Goal: Transaction & Acquisition: Purchase product/service

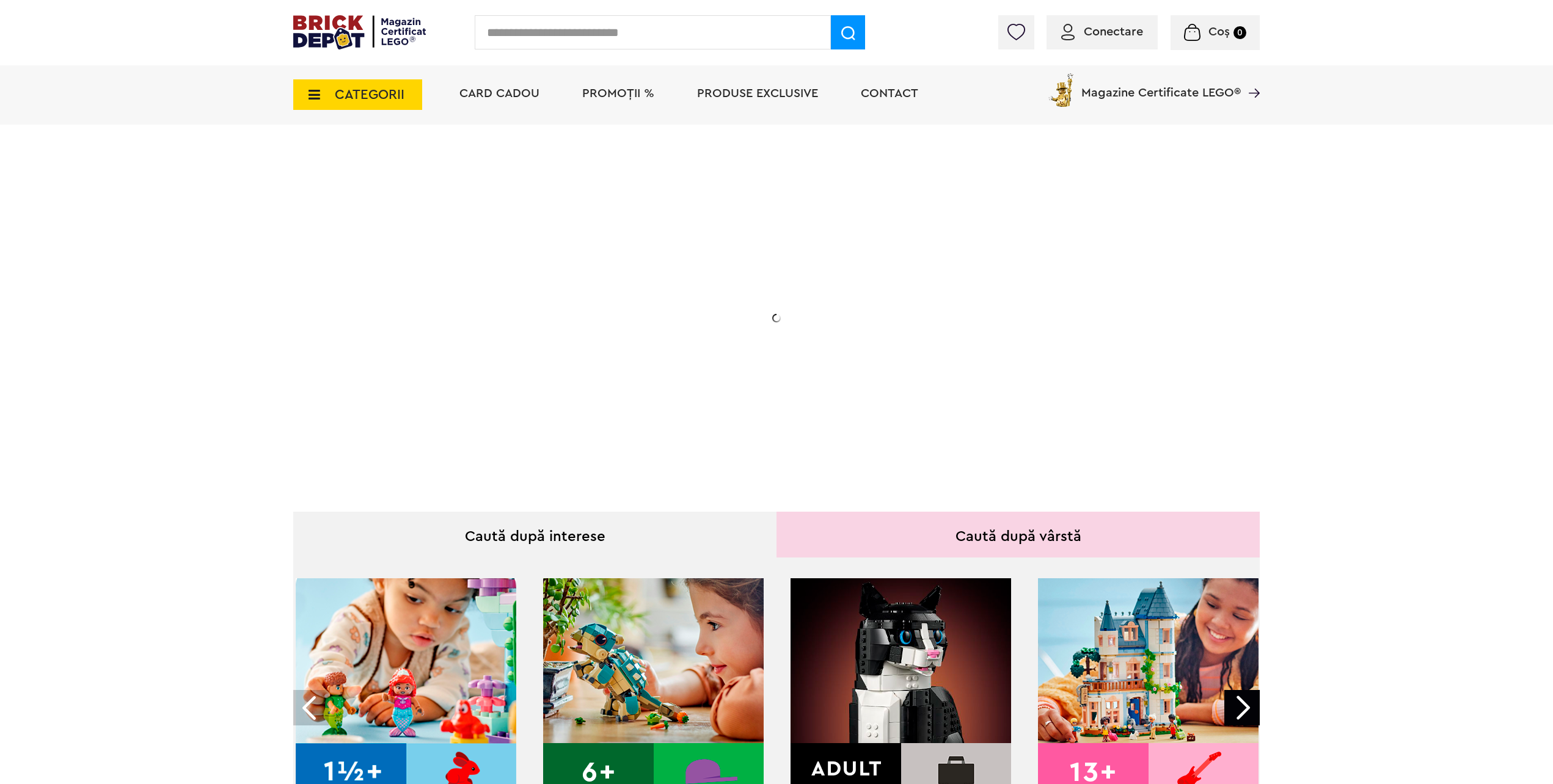
click at [624, 95] on span "PROMOȚII %" at bounding box center [618, 93] width 72 height 12
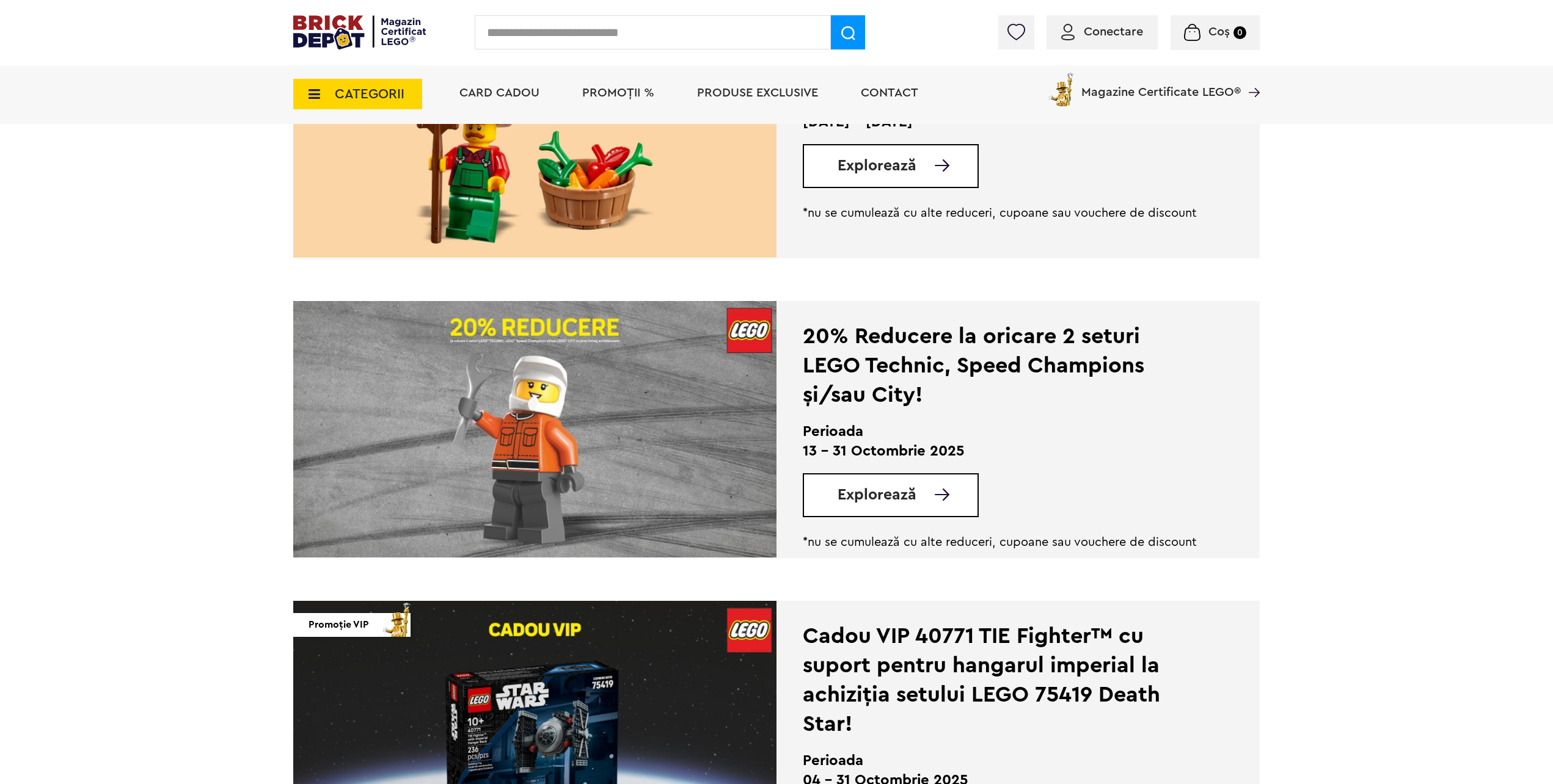
scroll to position [427, 0]
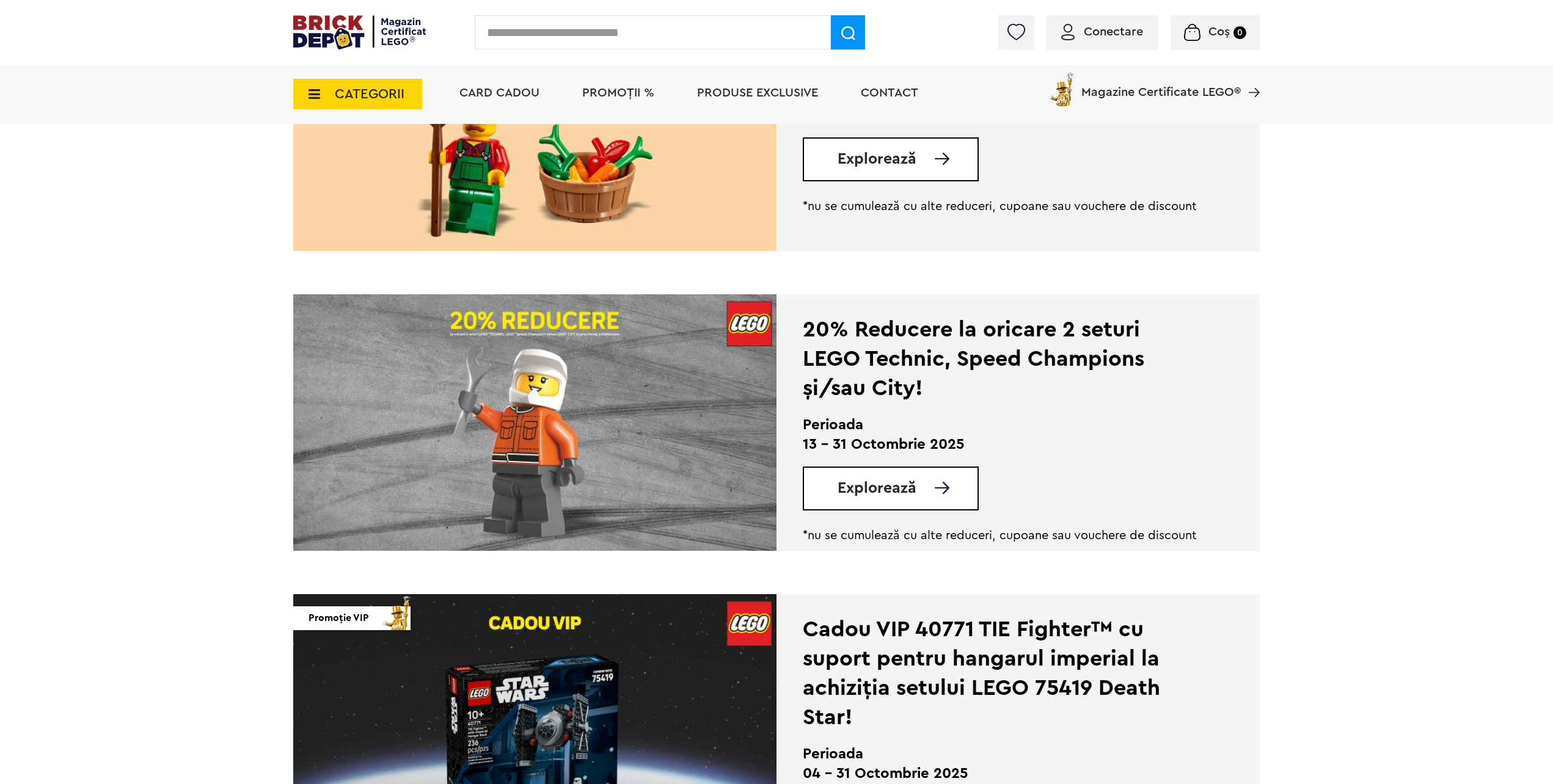
click at [866, 486] on span "Explorează" at bounding box center [877, 488] width 79 height 15
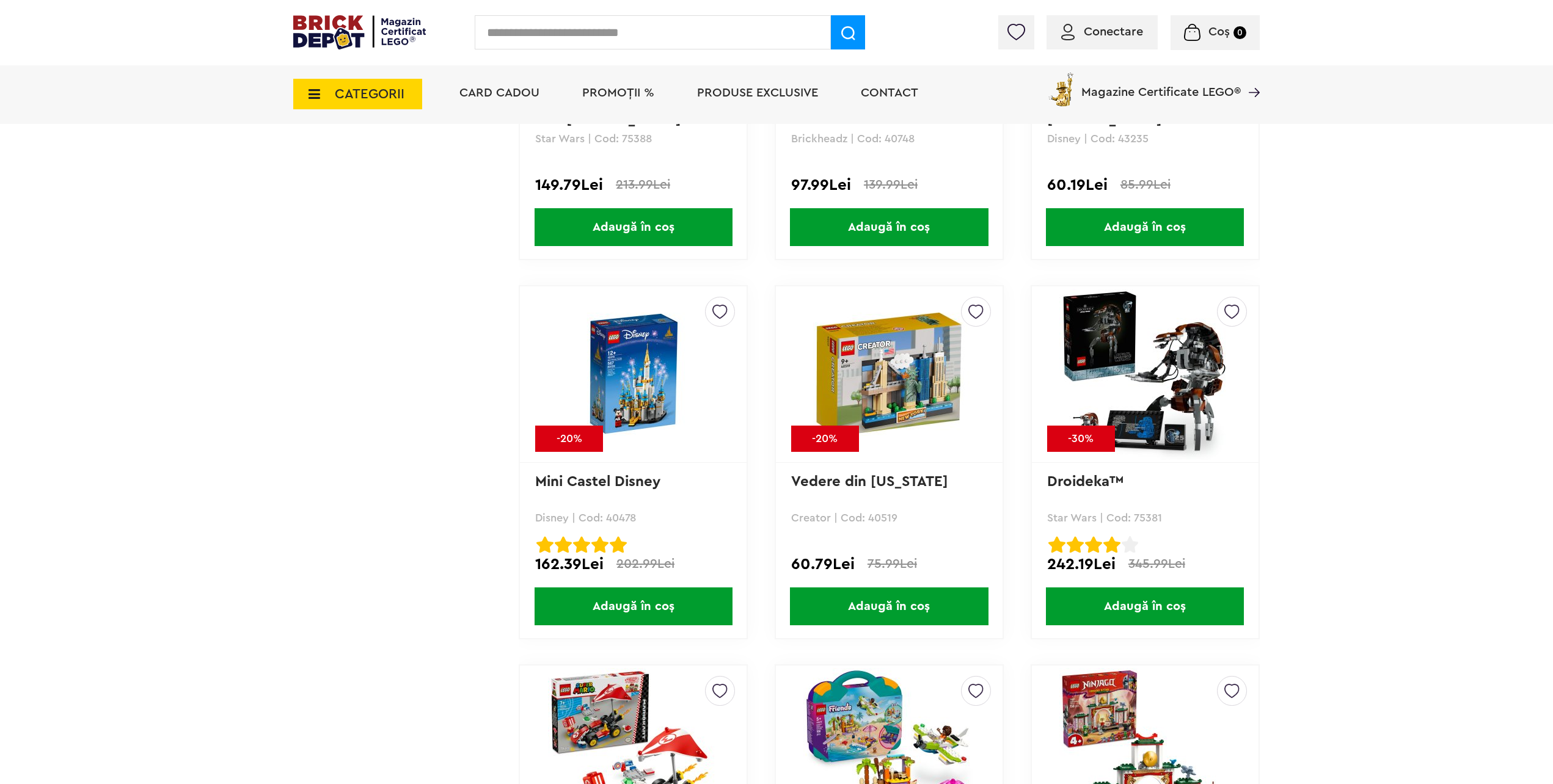
scroll to position [4579, 0]
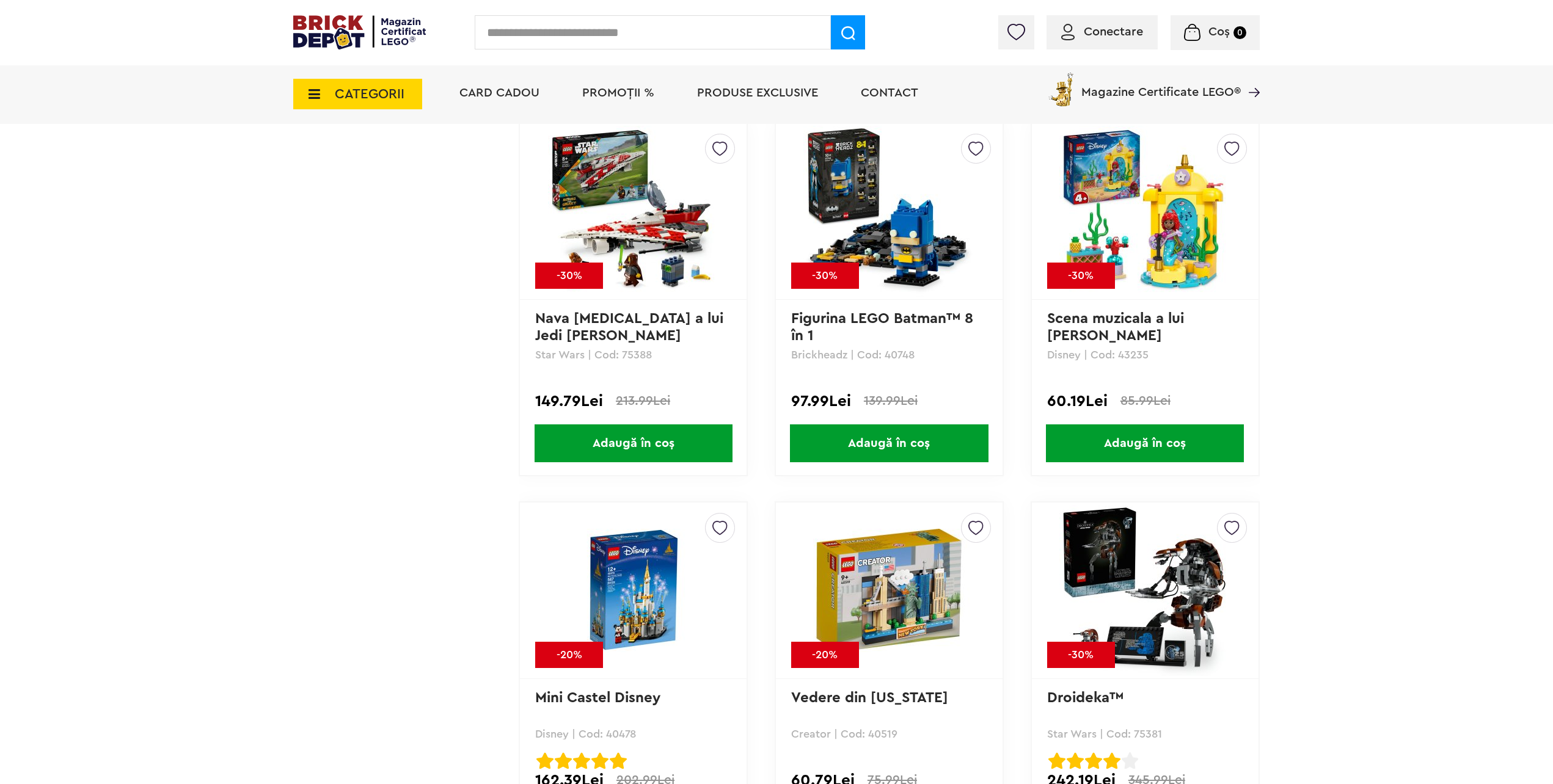
click at [888, 434] on span "Adaugă în coș" at bounding box center [889, 443] width 198 height 38
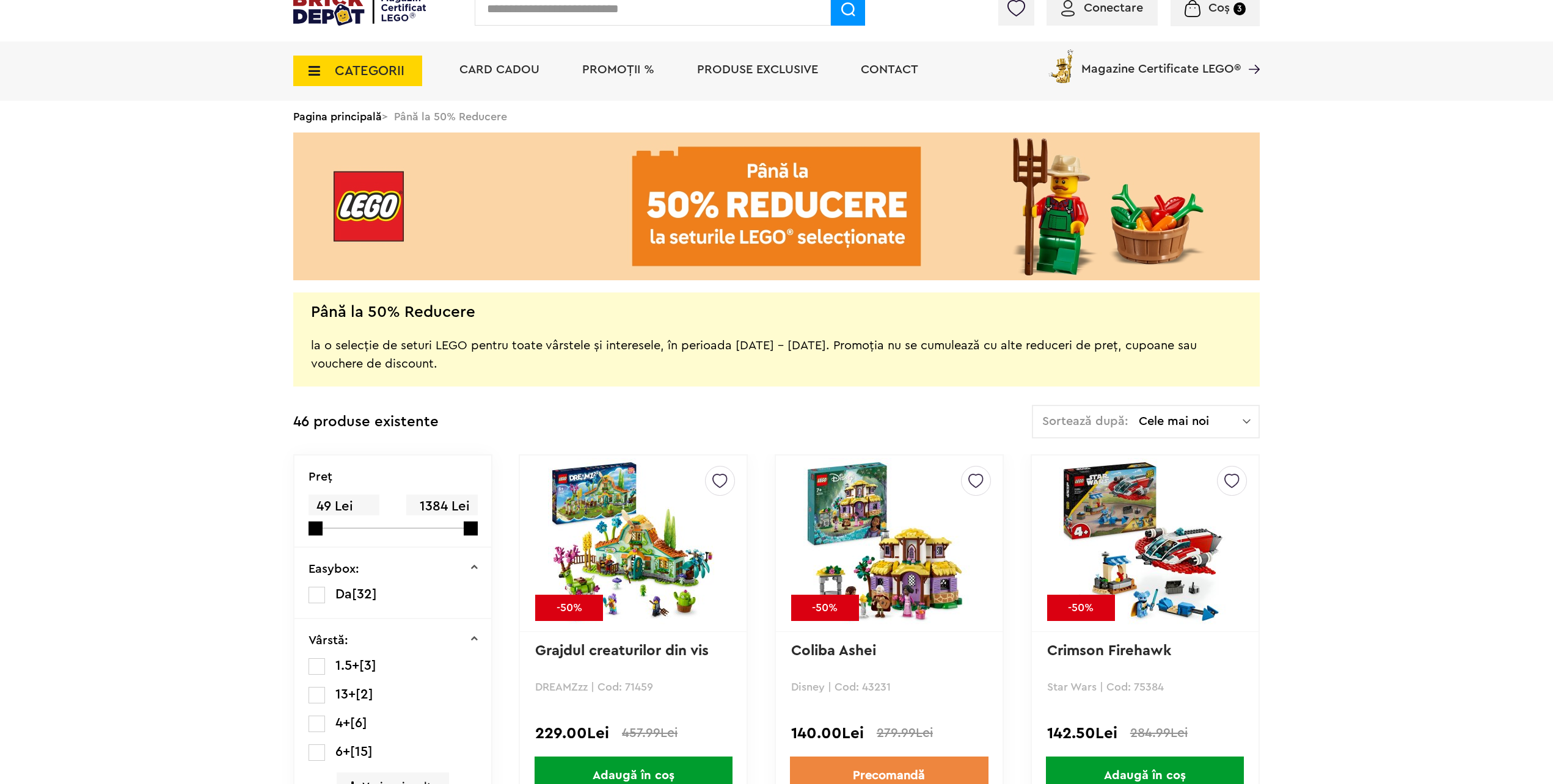
scroll to position [0, 0]
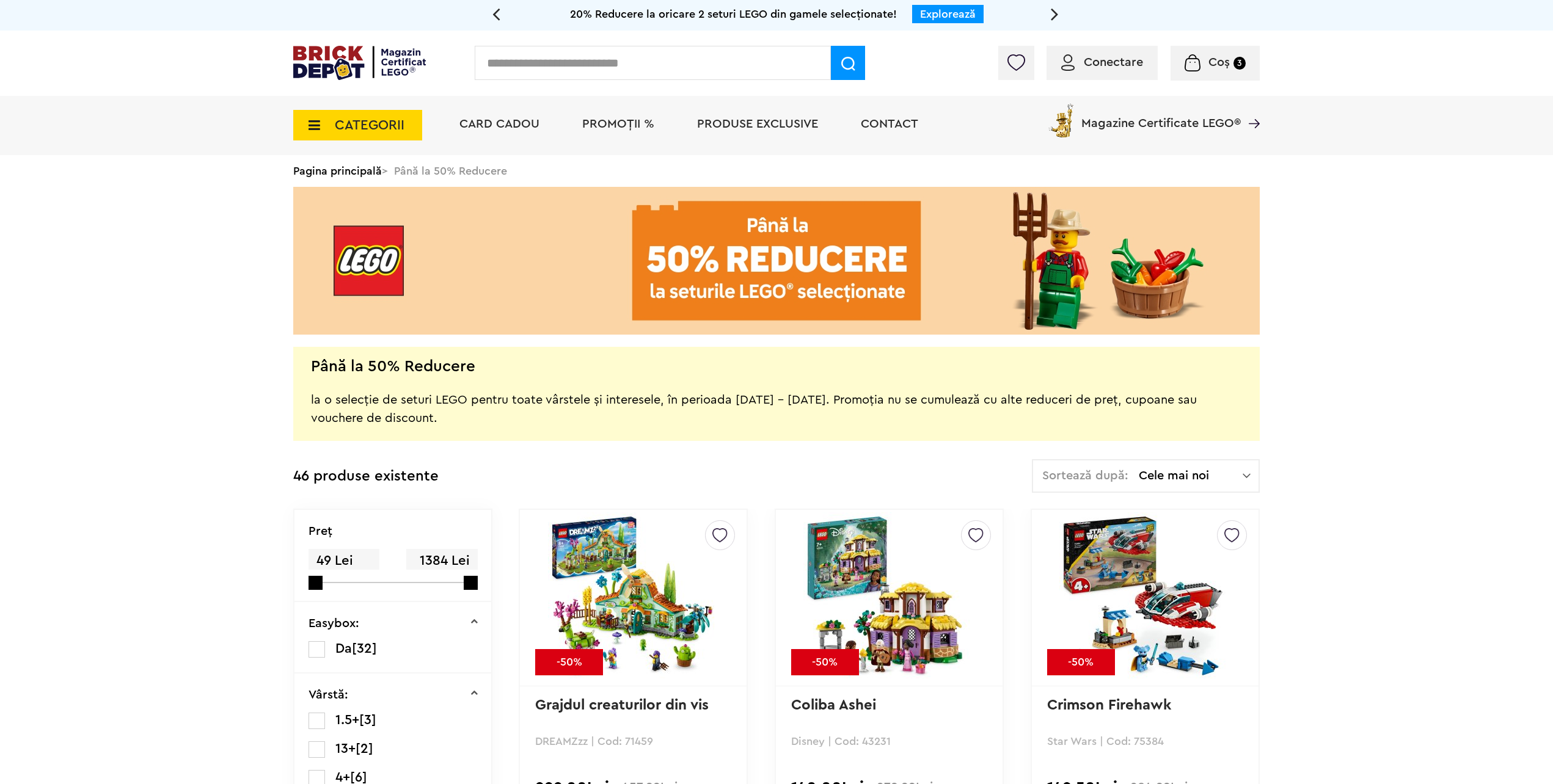
click at [1237, 53] on div "Coș 3" at bounding box center [1215, 64] width 89 height 35
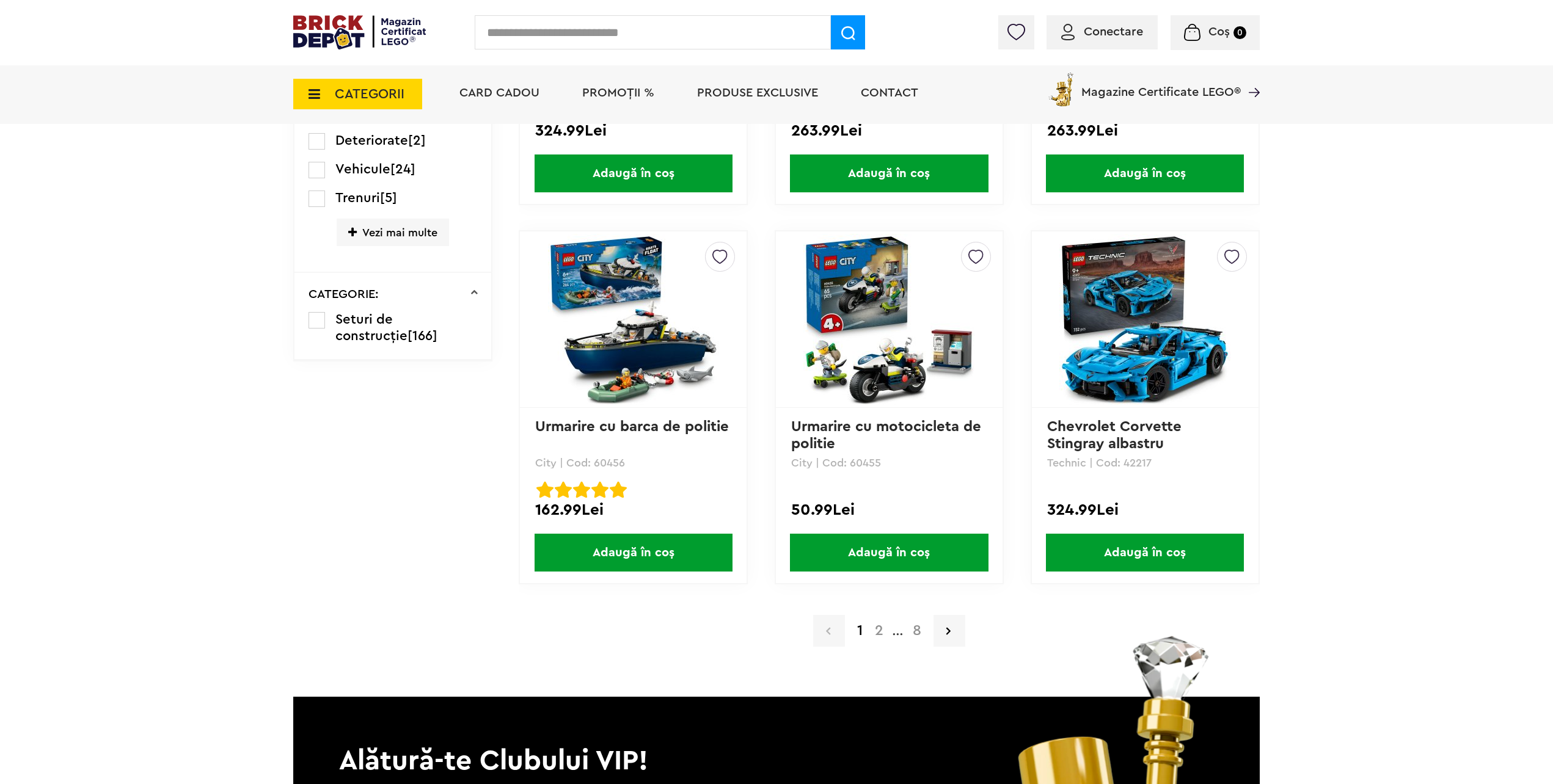
scroll to position [2320, 0]
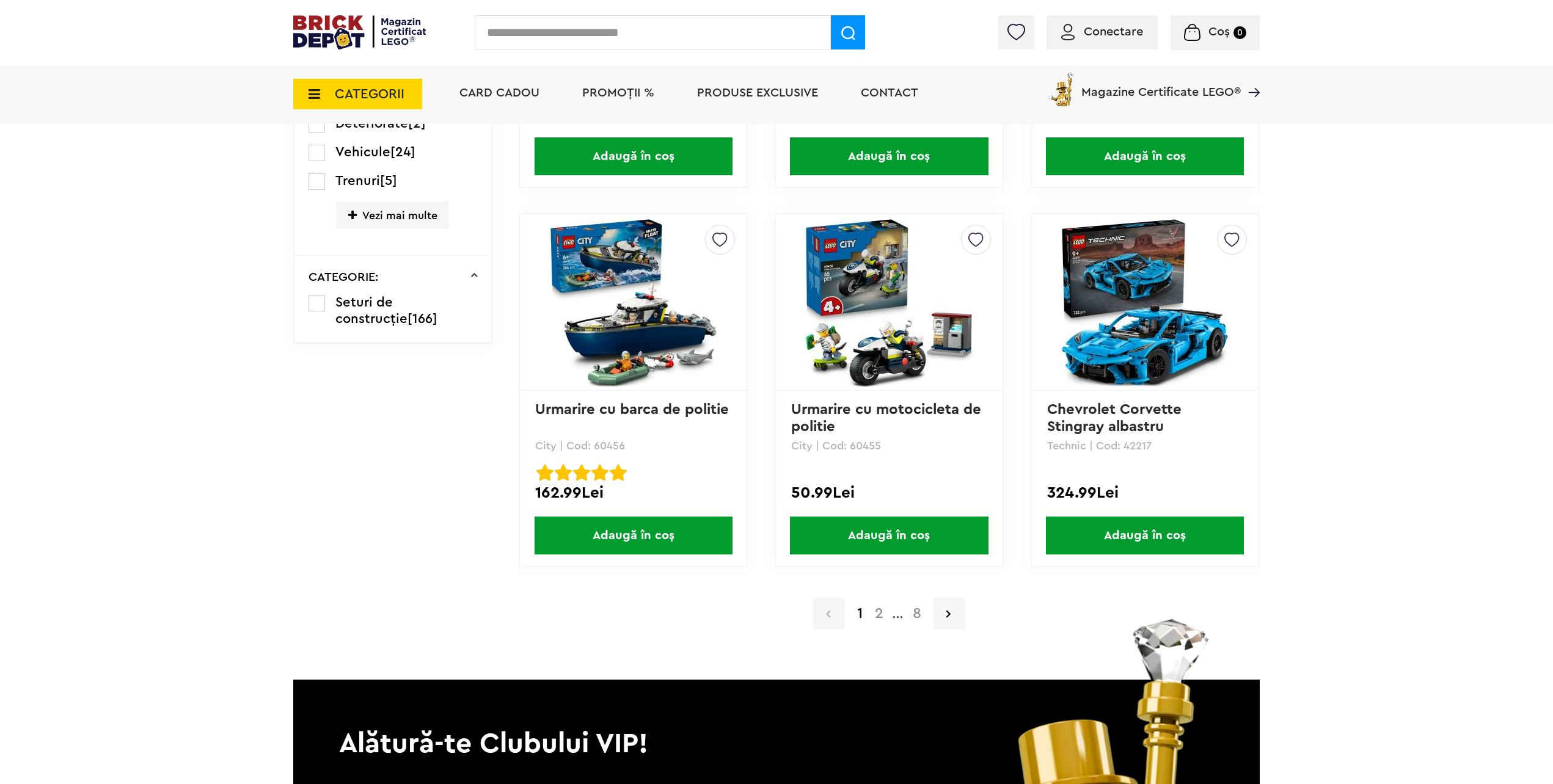
click at [881, 616] on a=LEGO%20Technic&lego=1&order=1&page=2"] "2" at bounding box center [879, 613] width 21 height 14
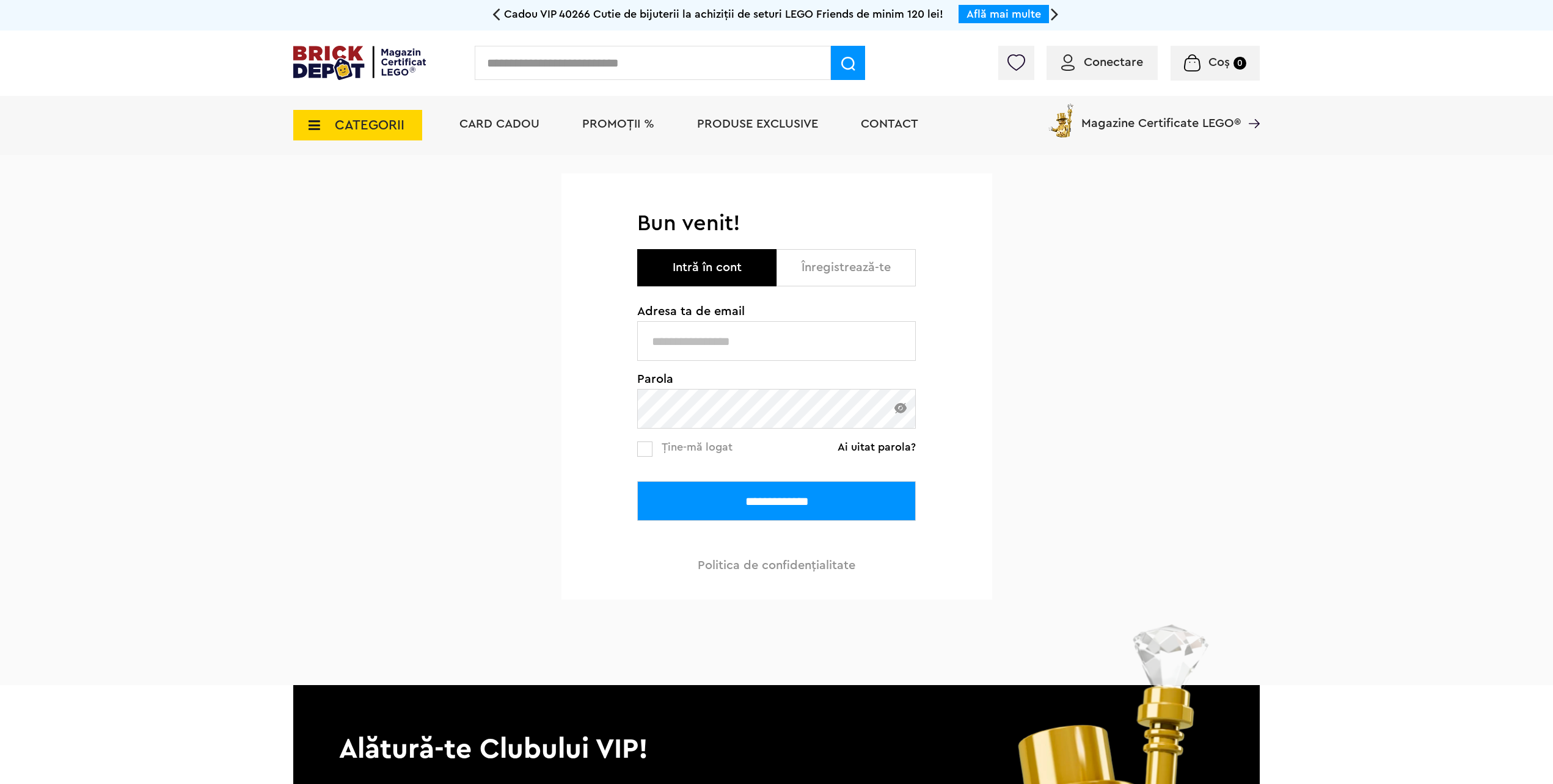
click at [715, 337] on input "text" at bounding box center [776, 341] width 279 height 40
type input "*"
click at [736, 334] on input "text" at bounding box center [776, 341] width 279 height 40
type input "**********"
click at [637, 481] on input "**********" at bounding box center [776, 501] width 279 height 40
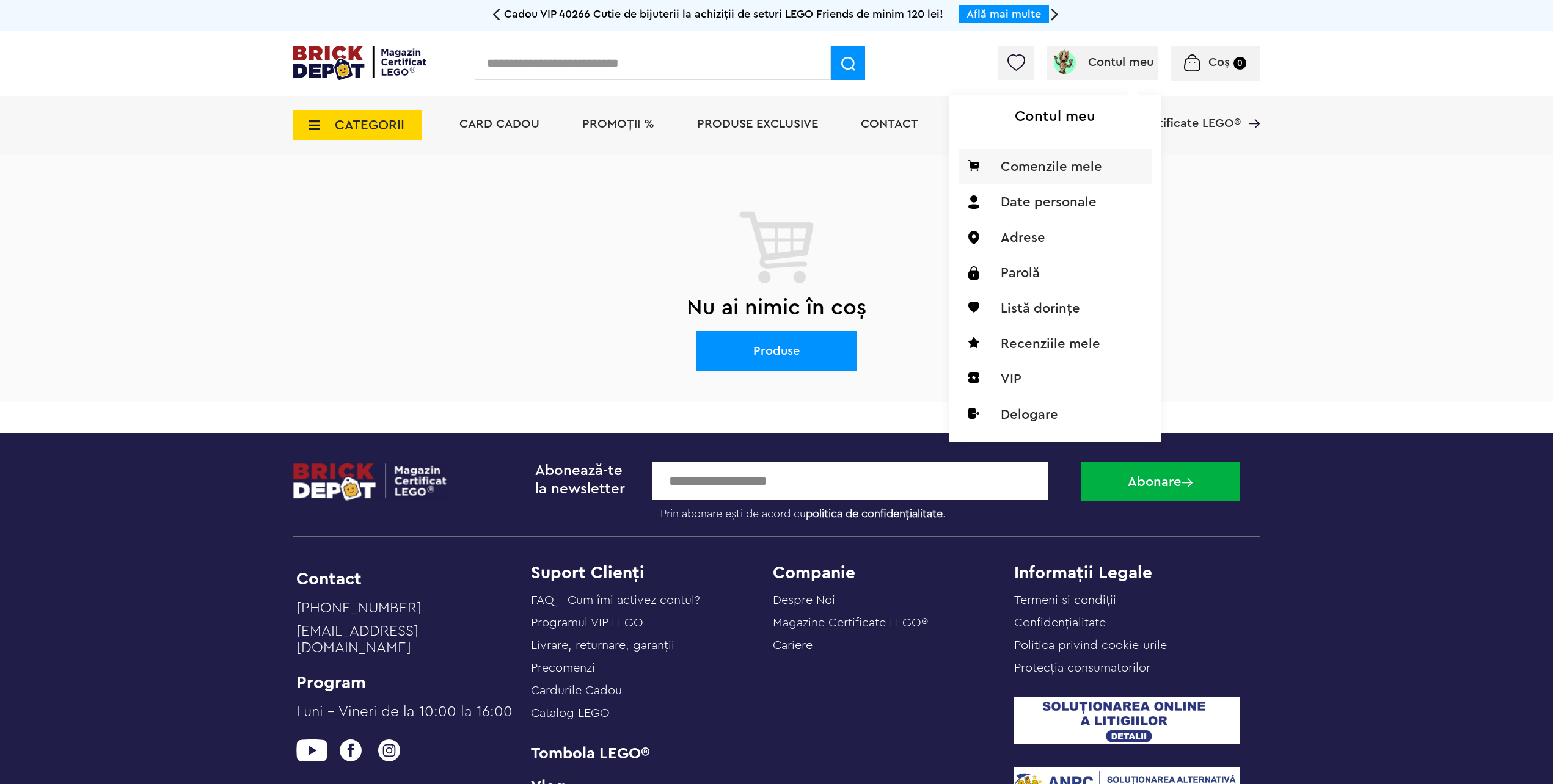
click at [1058, 163] on li "Comenzile mele" at bounding box center [1055, 167] width 193 height 36
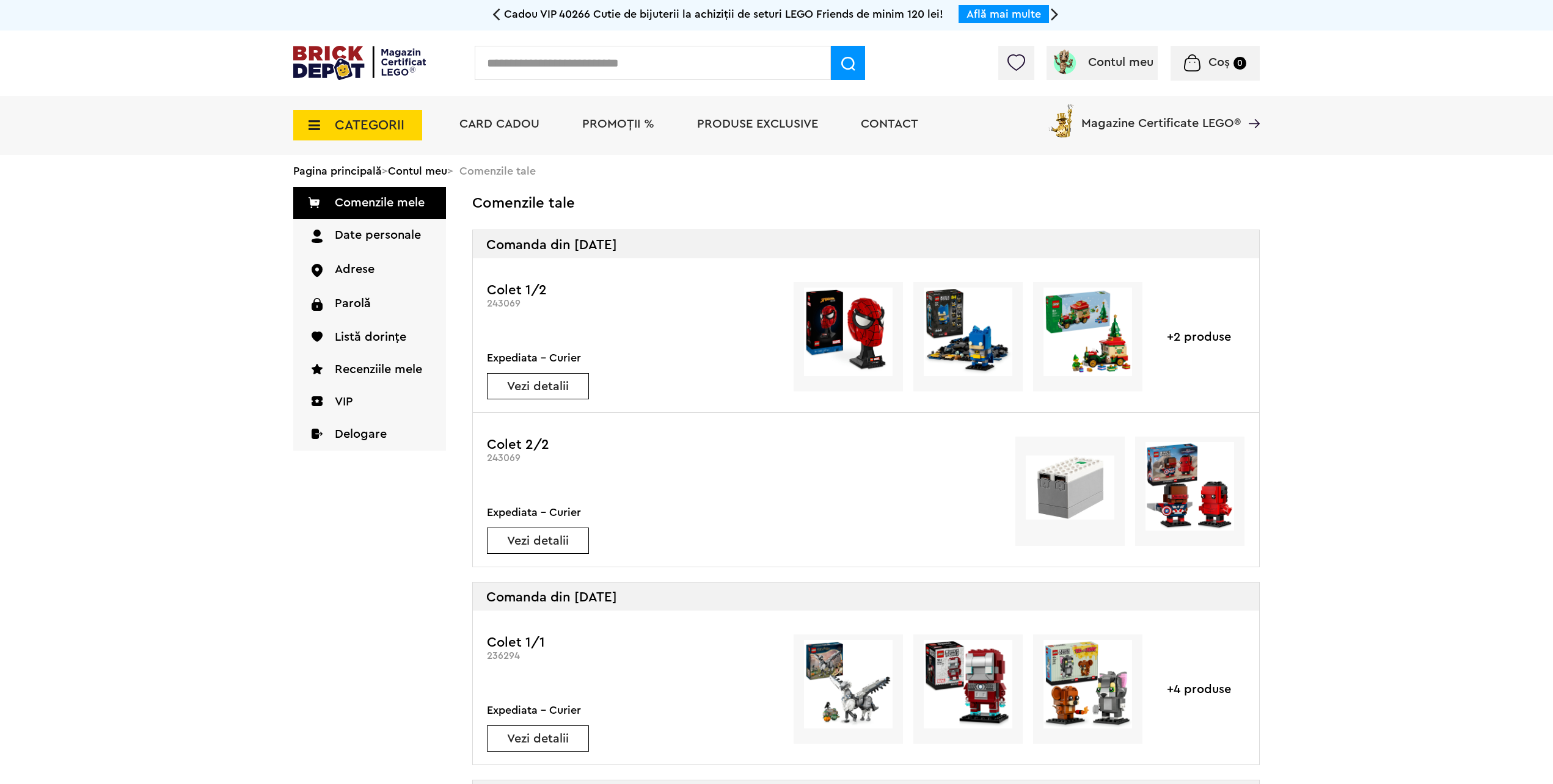
click at [554, 389] on link "Vezi detalii" at bounding box center [537, 386] width 101 height 12
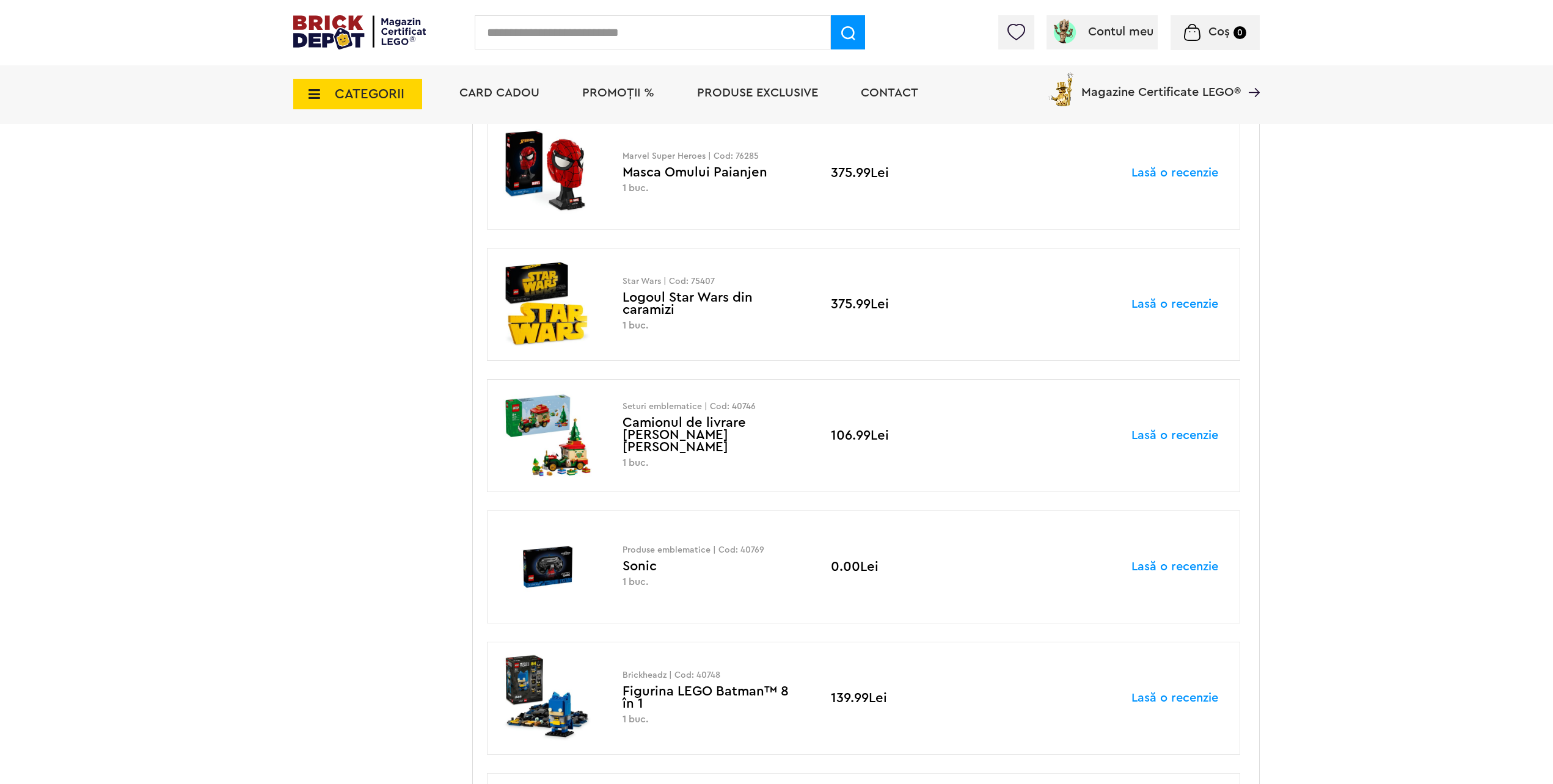
scroll to position [366, 0]
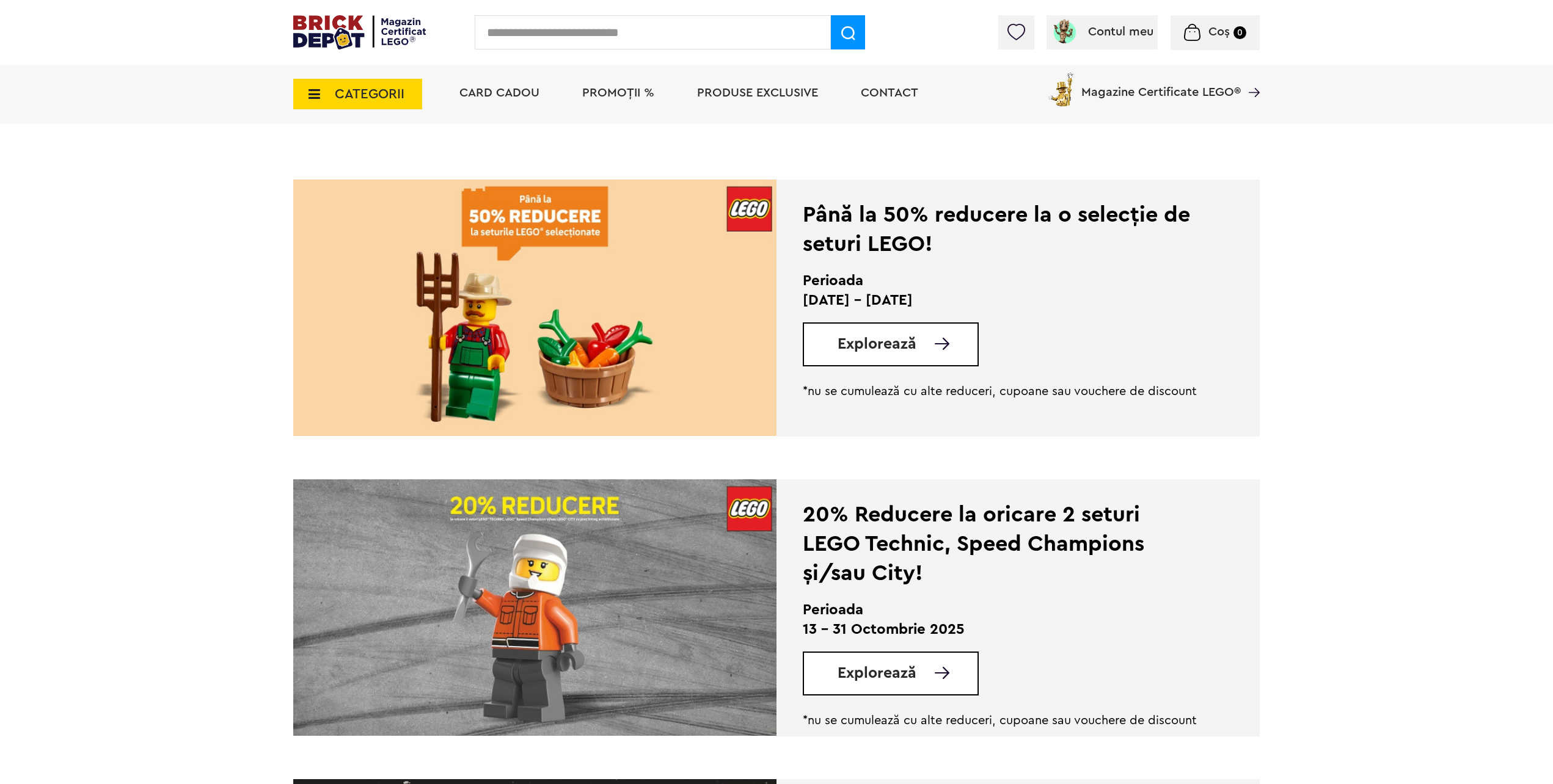
scroll to position [244, 0]
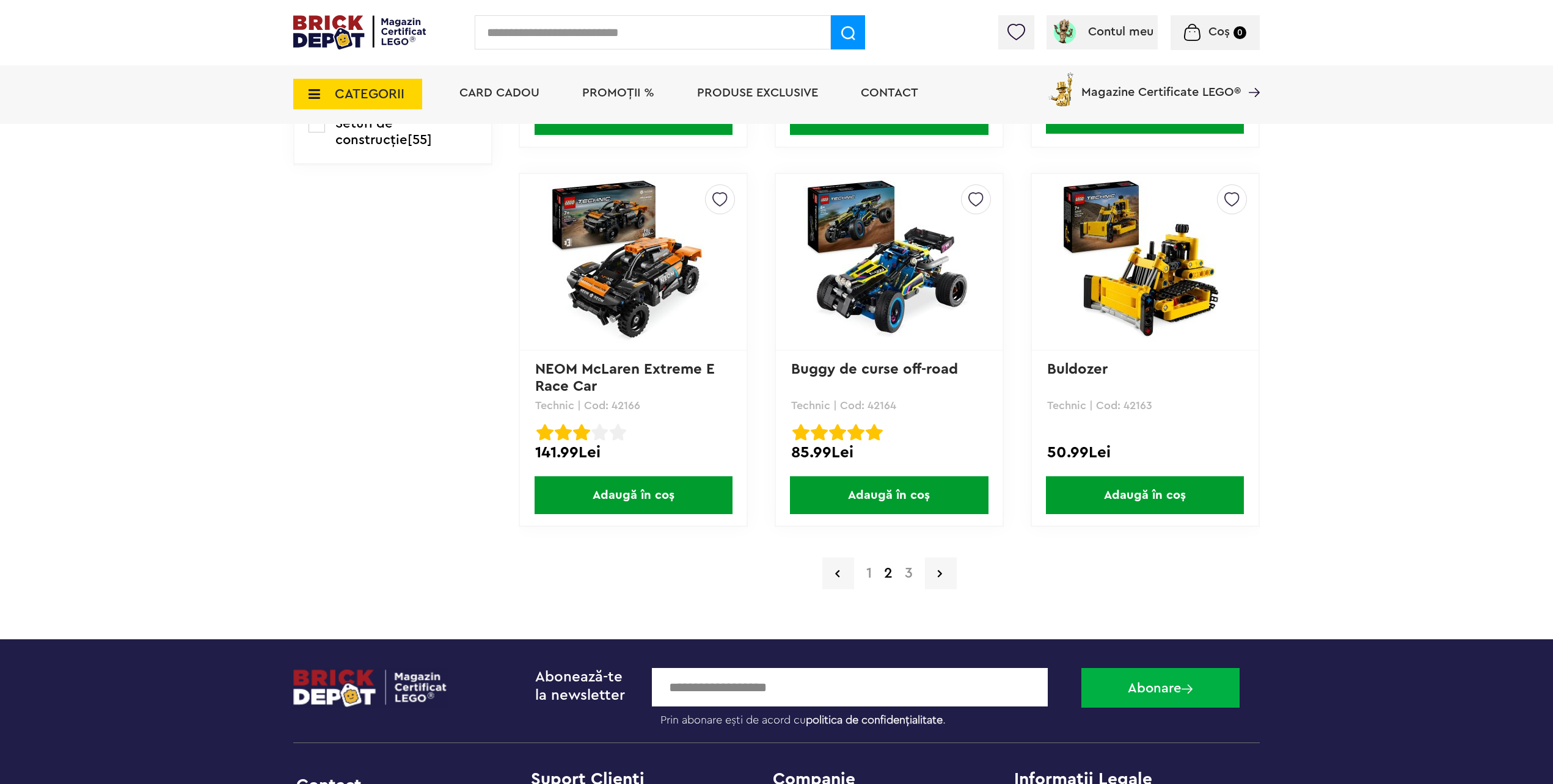
scroll to position [2443, 0]
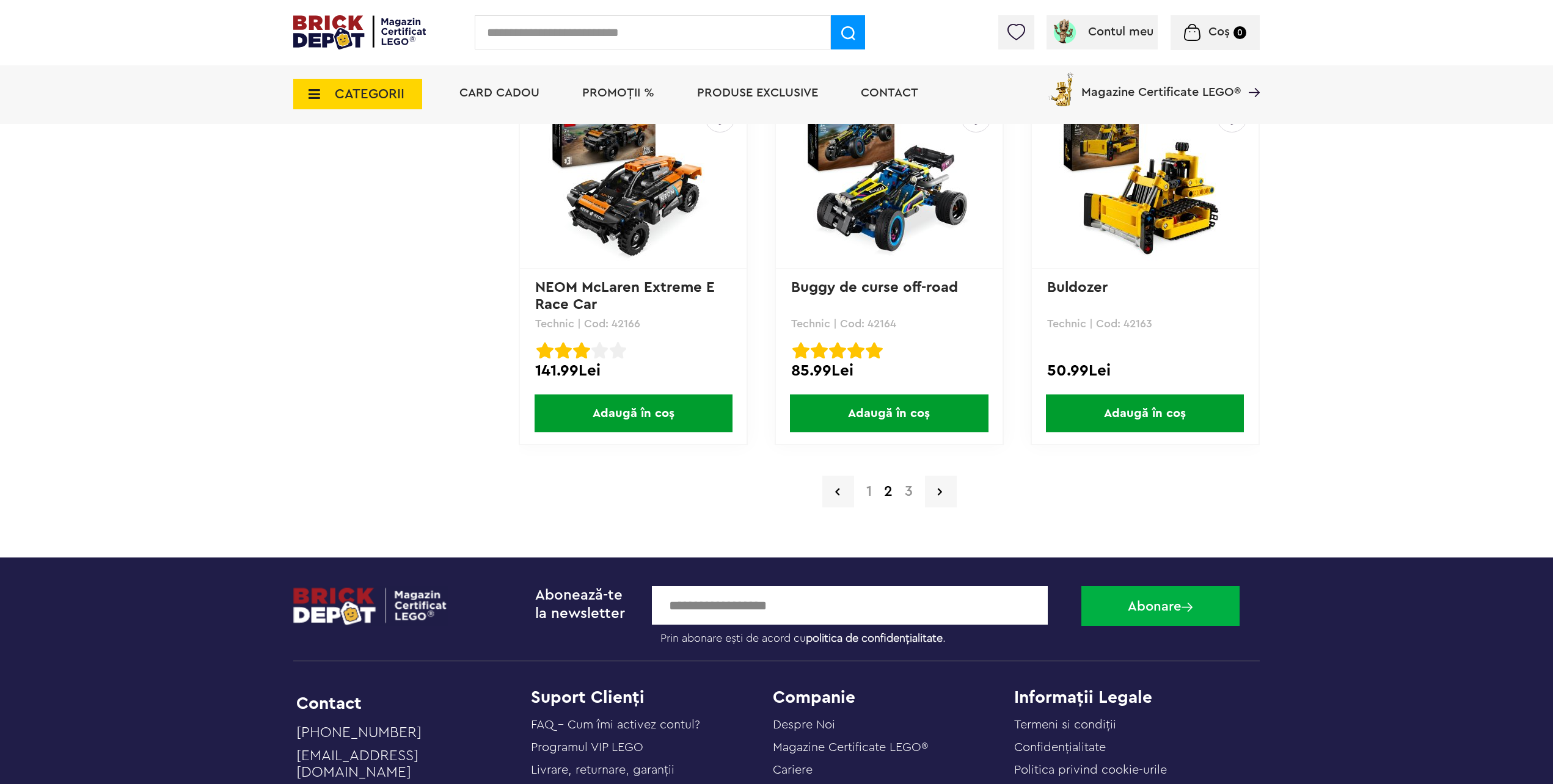
click at [909, 490] on a=LEGO%20Technic&lego=1&order=1&page=3"] "3" at bounding box center [908, 492] width 20 height 14
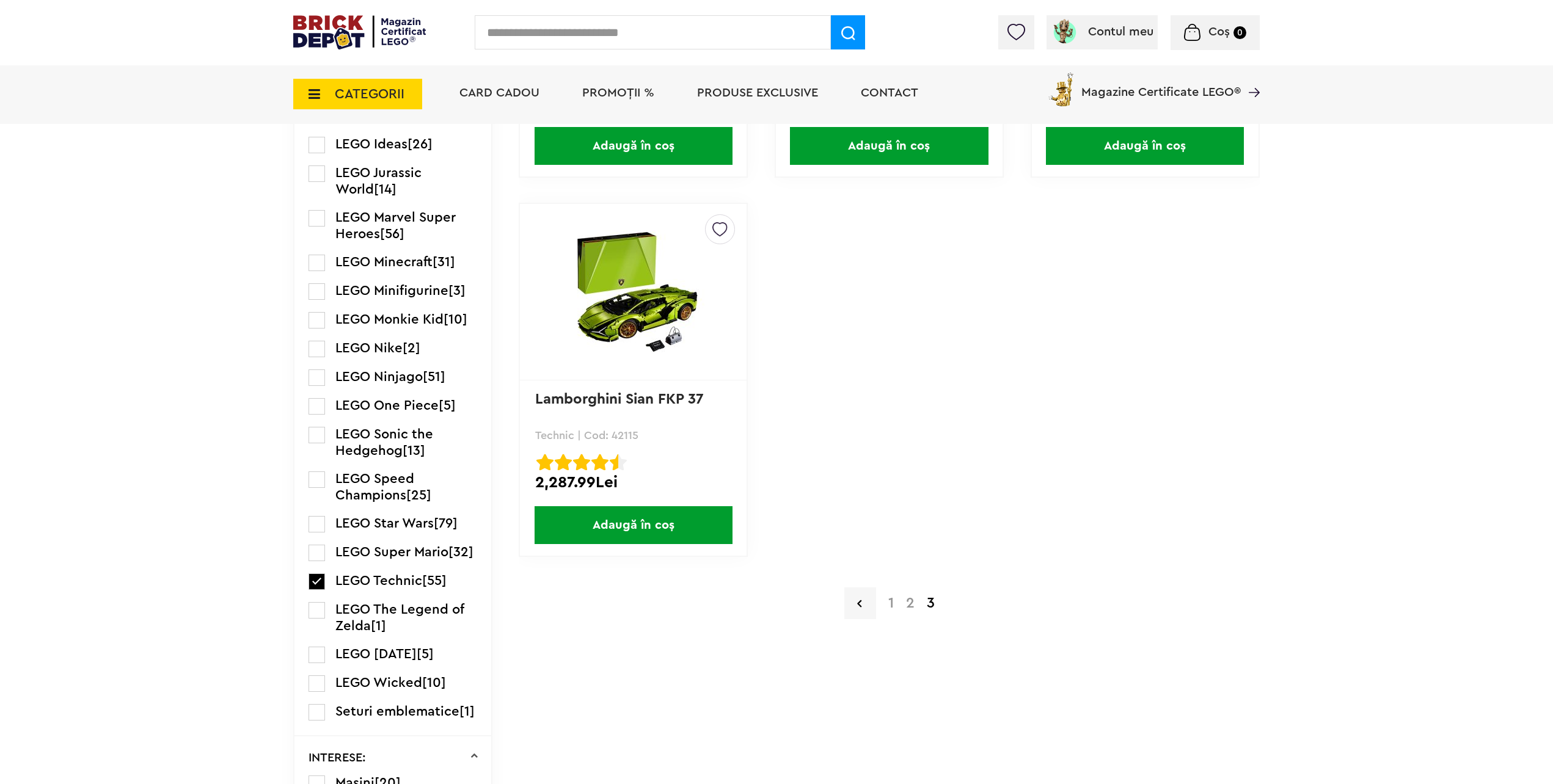
scroll to position [1588, 0]
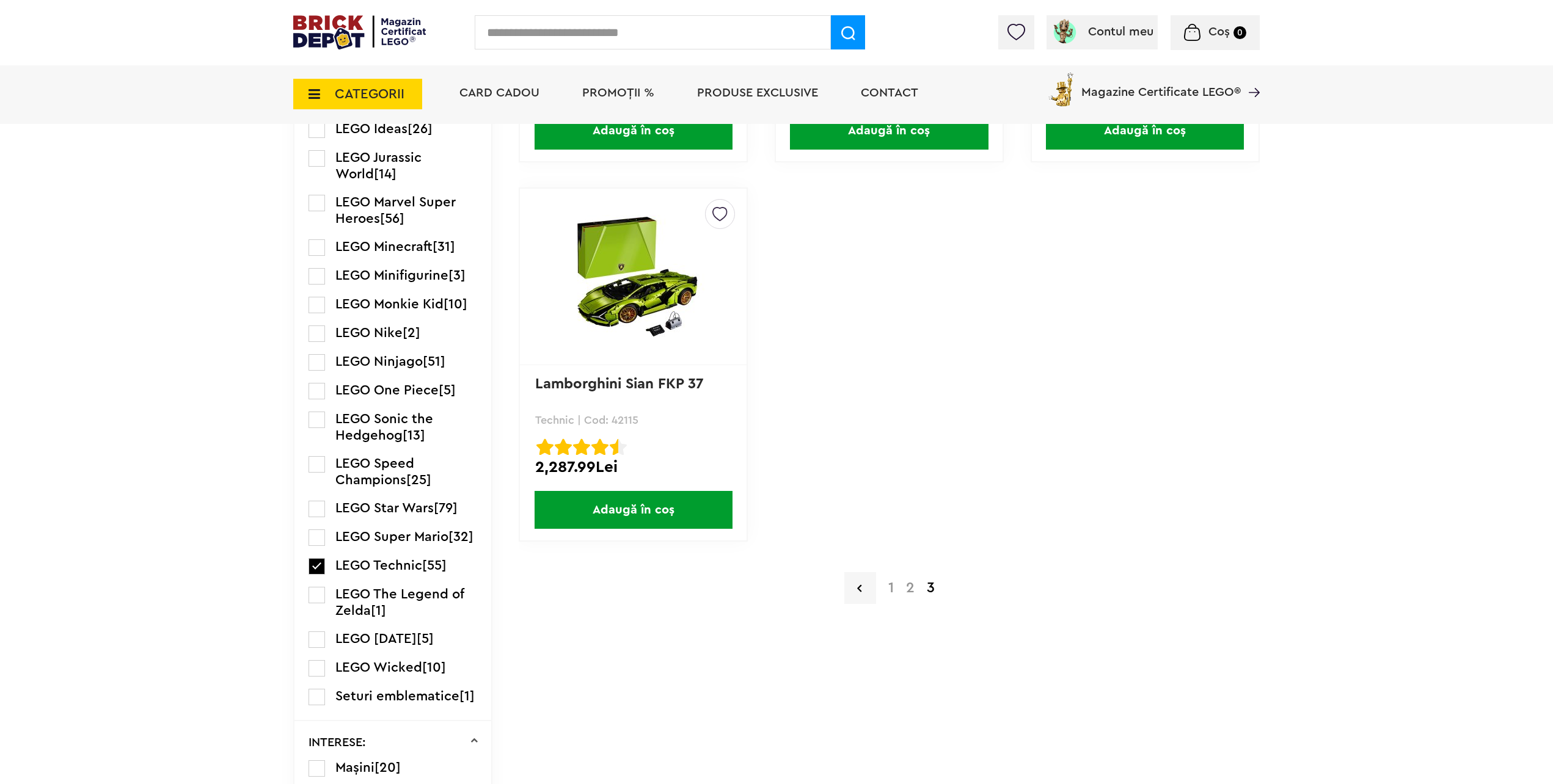
click at [894, 592] on a=LEGO%20Technic&lego=1&order=1&page=1"] "1" at bounding box center [891, 588] width 17 height 14
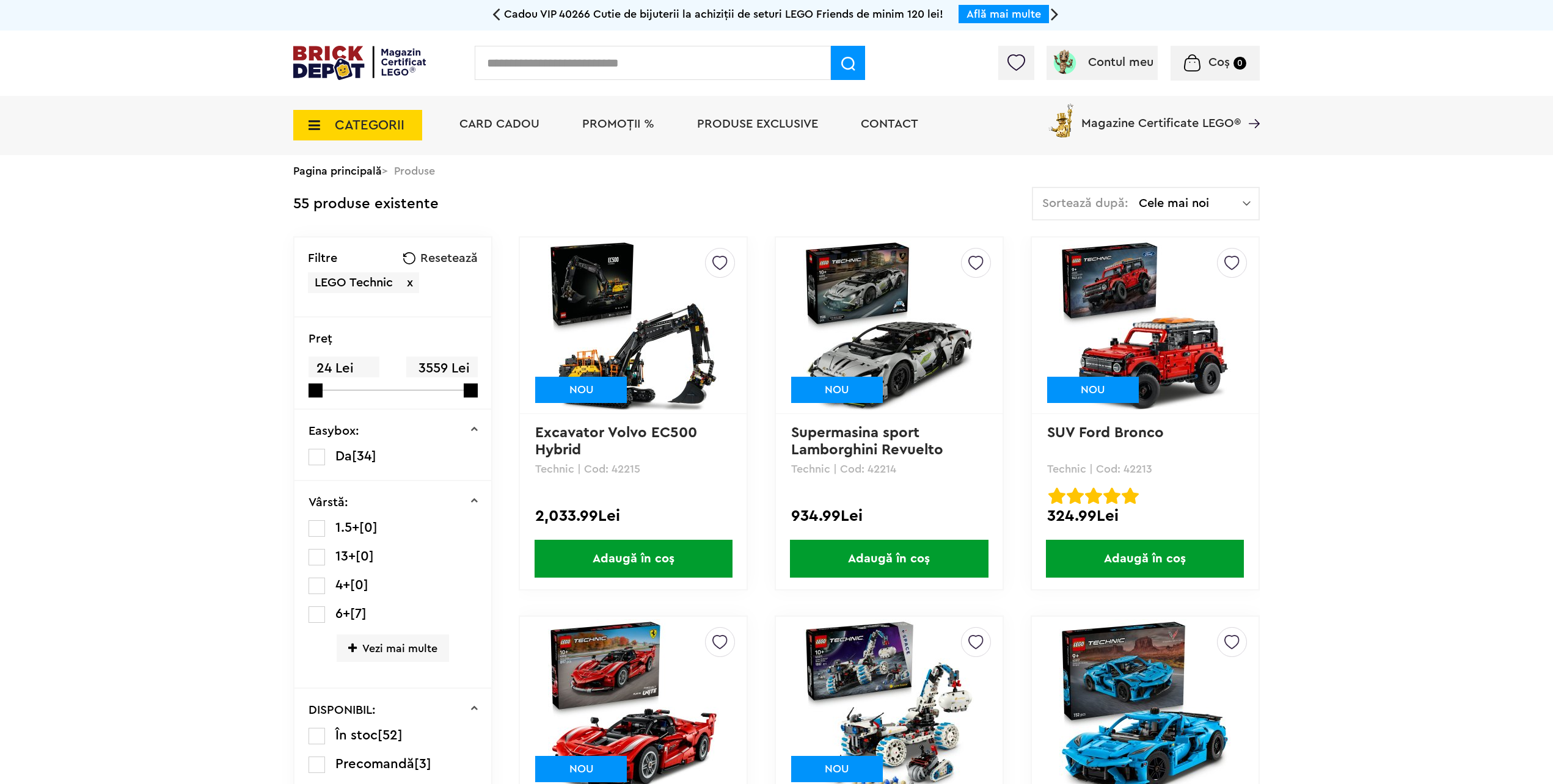
click at [600, 121] on span "PROMOȚII %" at bounding box center [618, 123] width 72 height 12
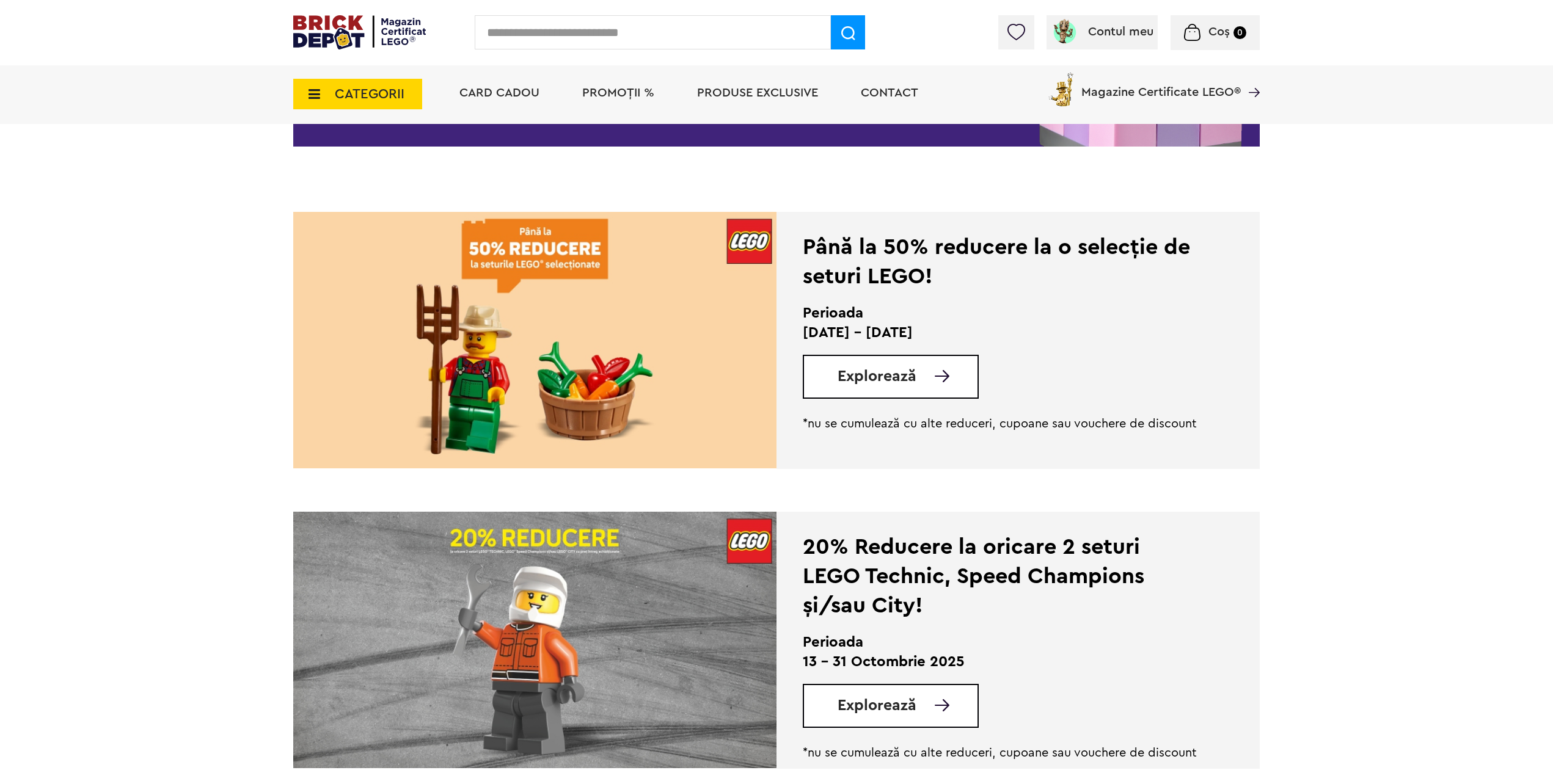
scroll to position [366, 0]
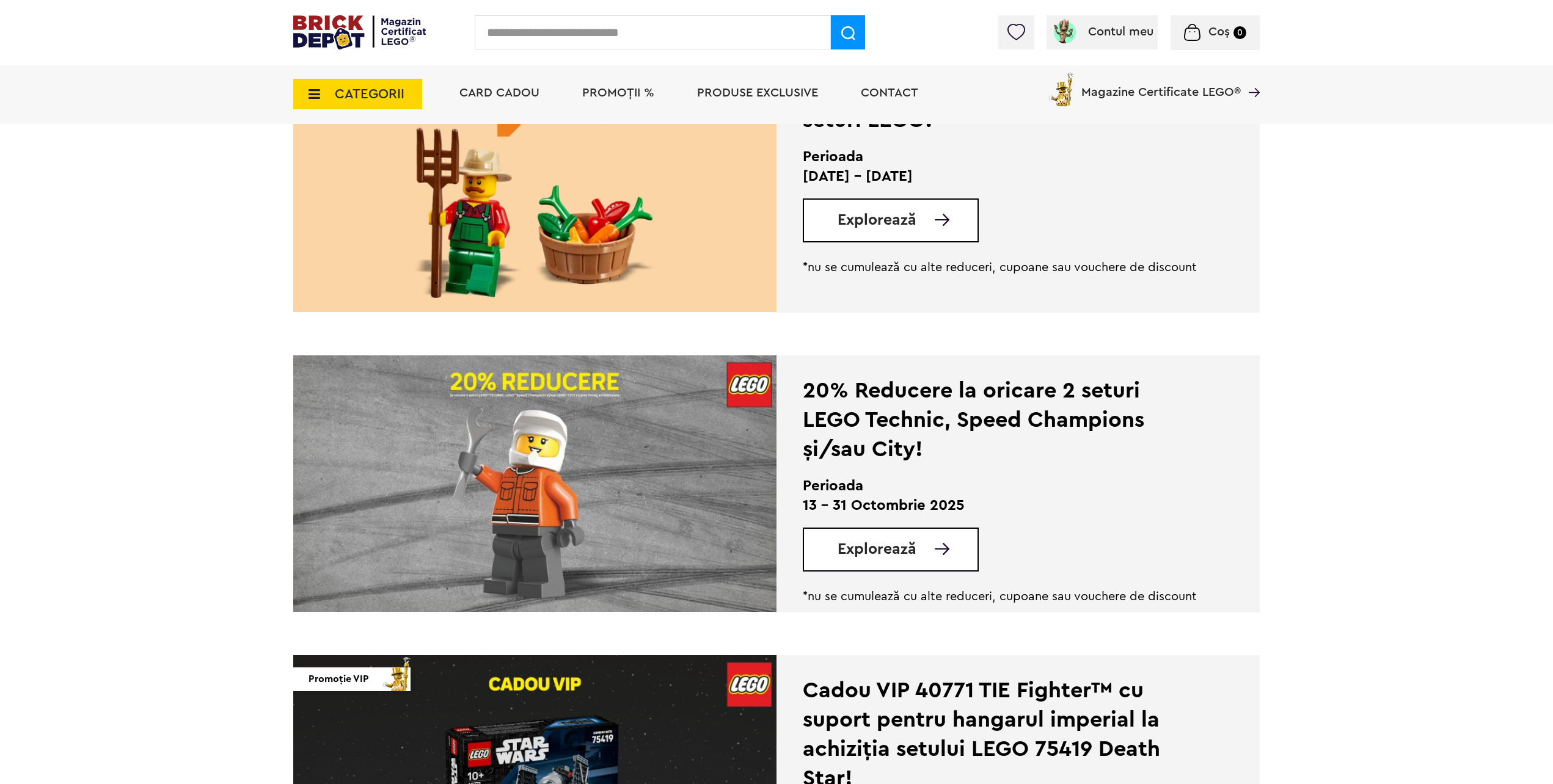
click at [869, 542] on span "Explorează" at bounding box center [877, 549] width 79 height 15
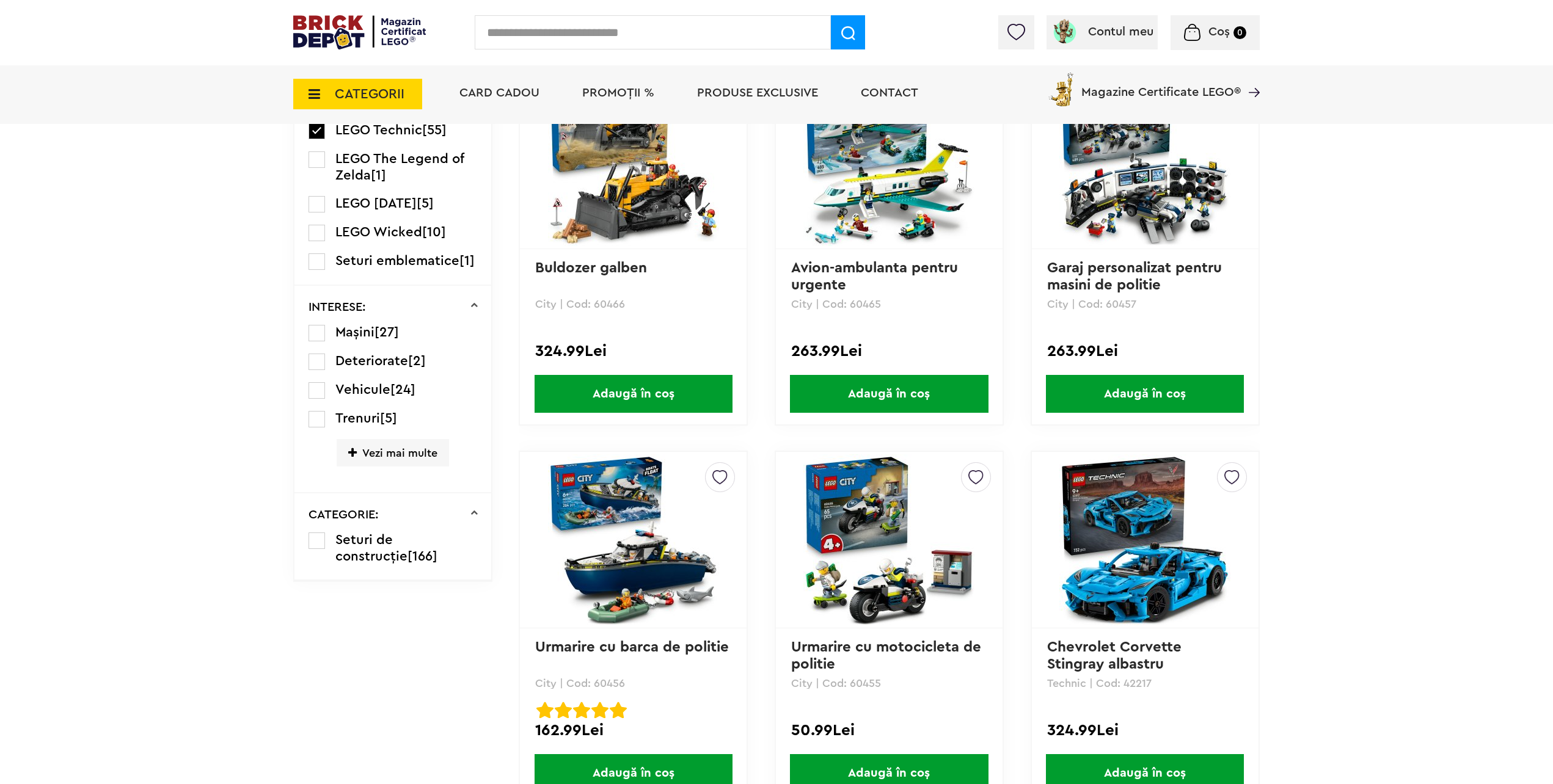
scroll to position [2320, 0]
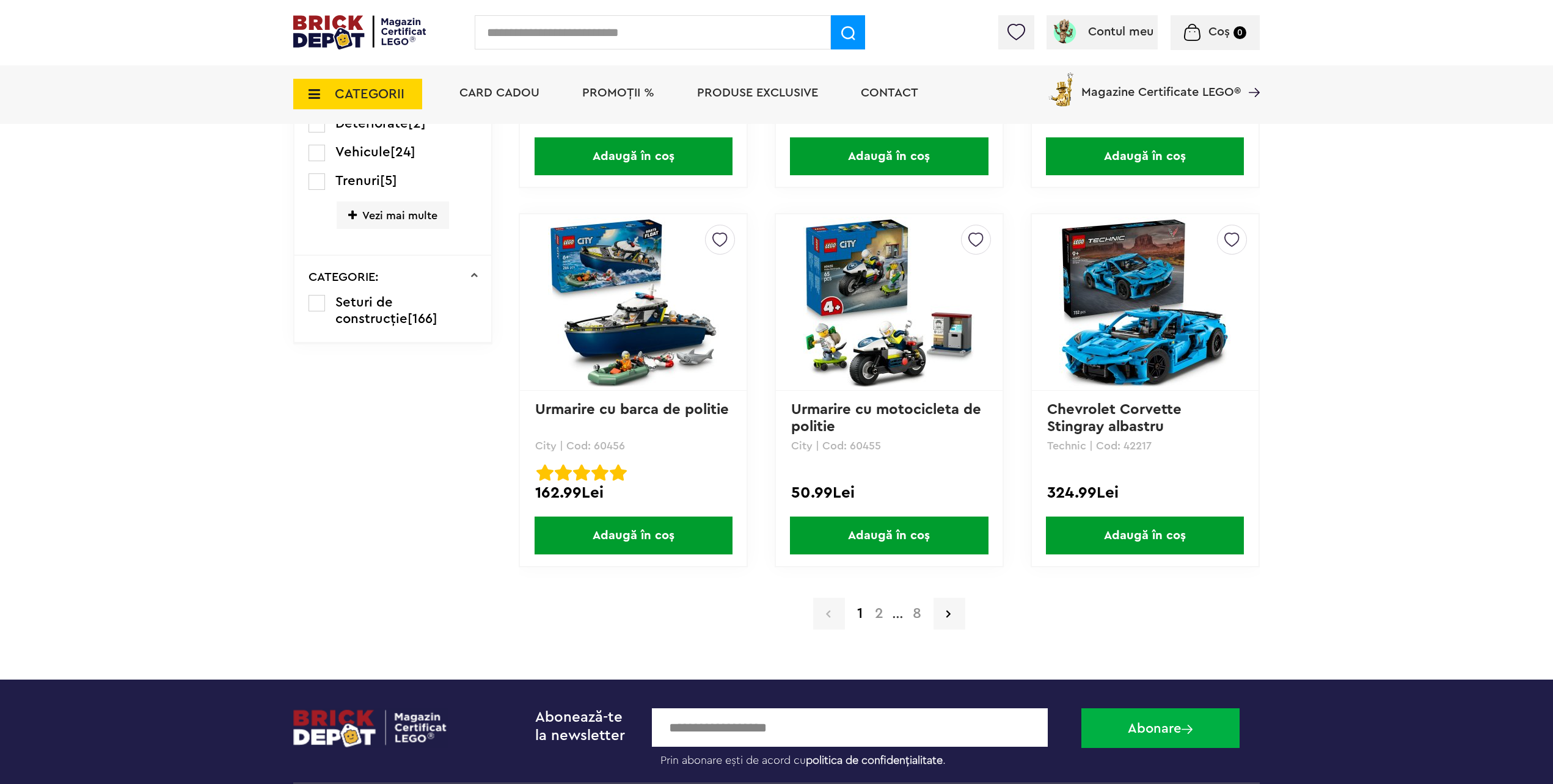
click at [916, 620] on a=LEGO%20Technic&lego=1&order=1&page=8"] "8" at bounding box center [917, 613] width 21 height 14
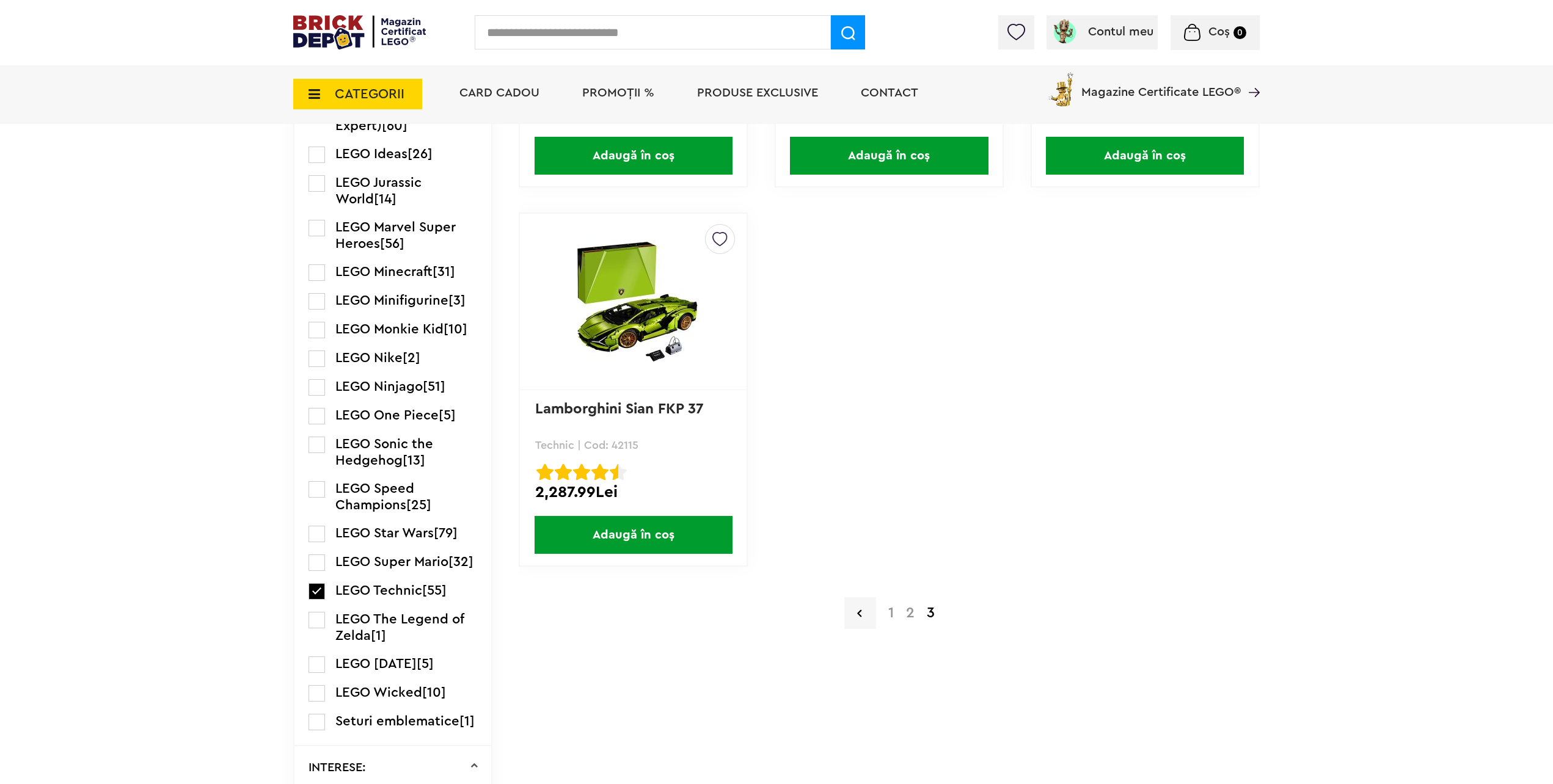
scroll to position [1588, 0]
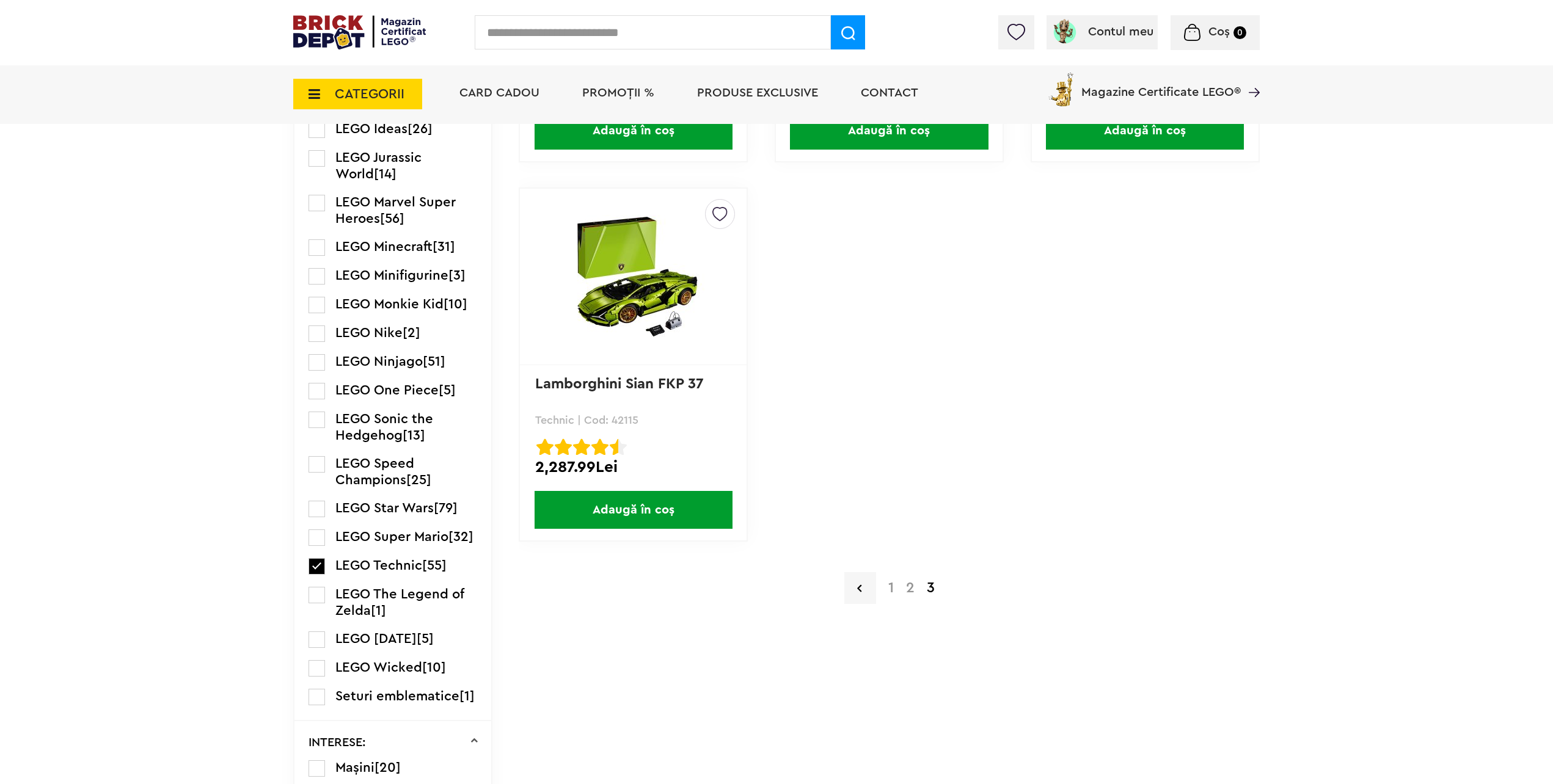
click at [889, 592] on a=LEGO%20Technic&lego=1&order=1&page=1"] "1" at bounding box center [891, 588] width 17 height 14
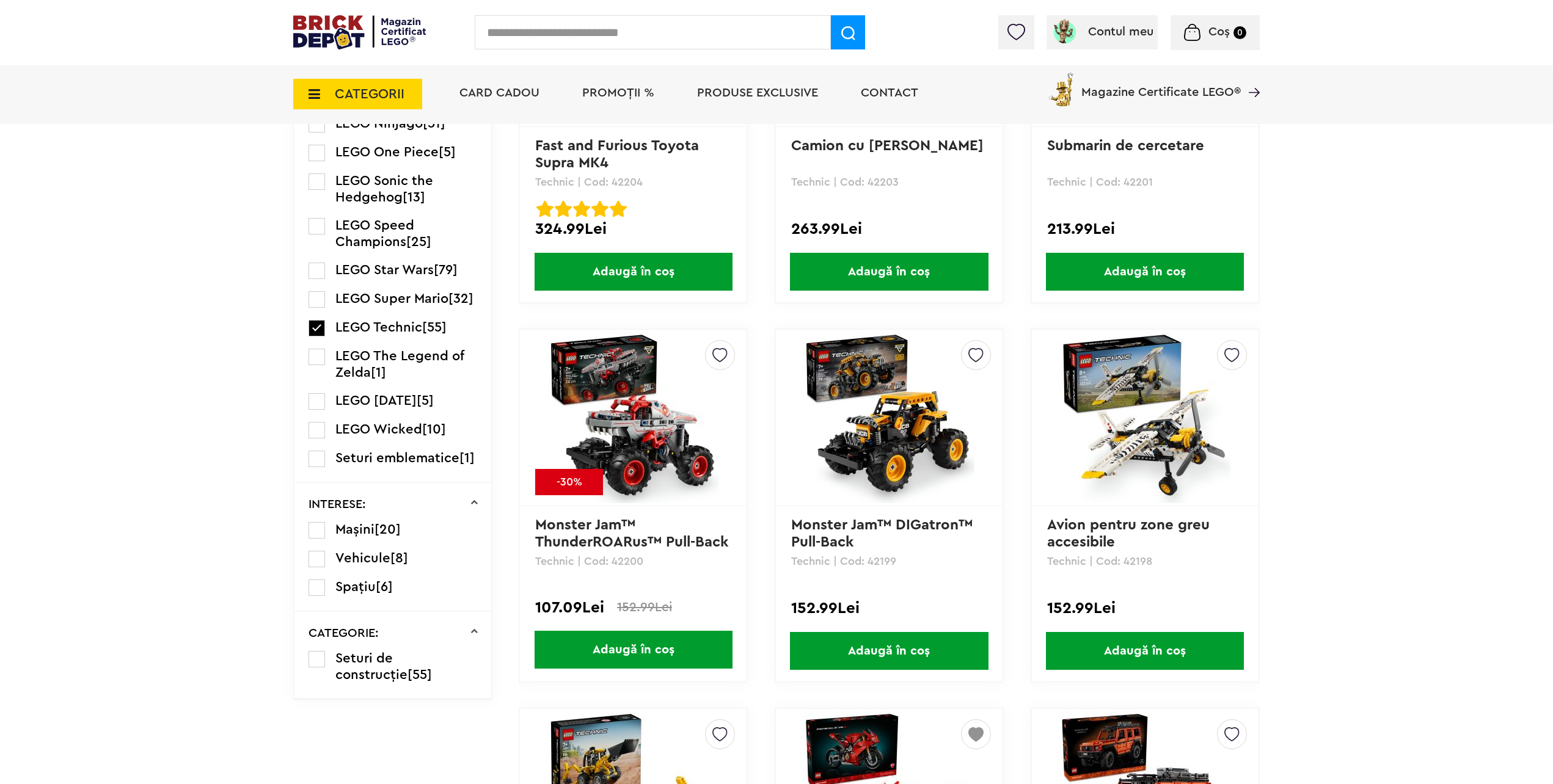
scroll to position [1771, 0]
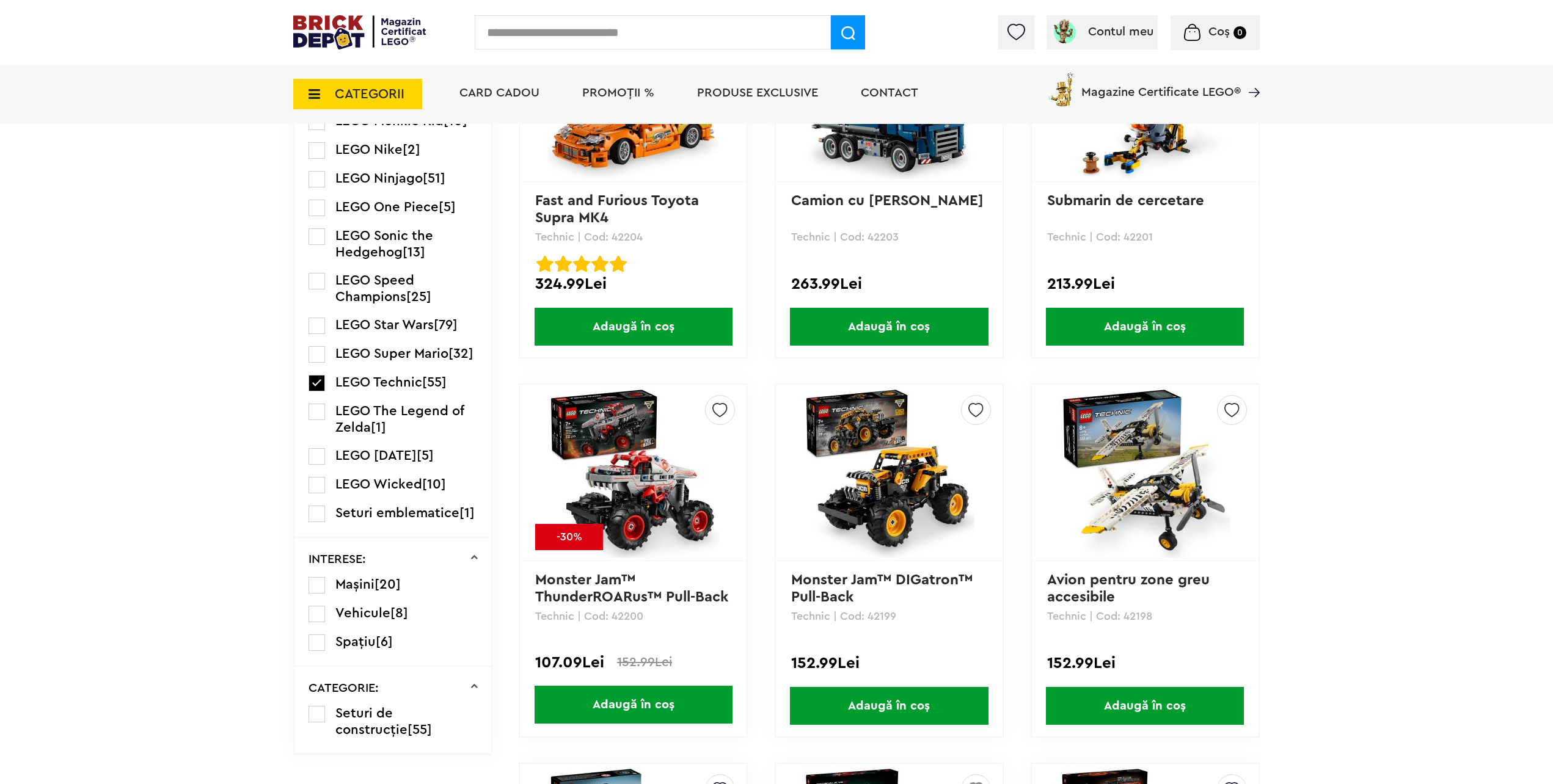
click at [316, 280] on label at bounding box center [316, 281] width 17 height 17
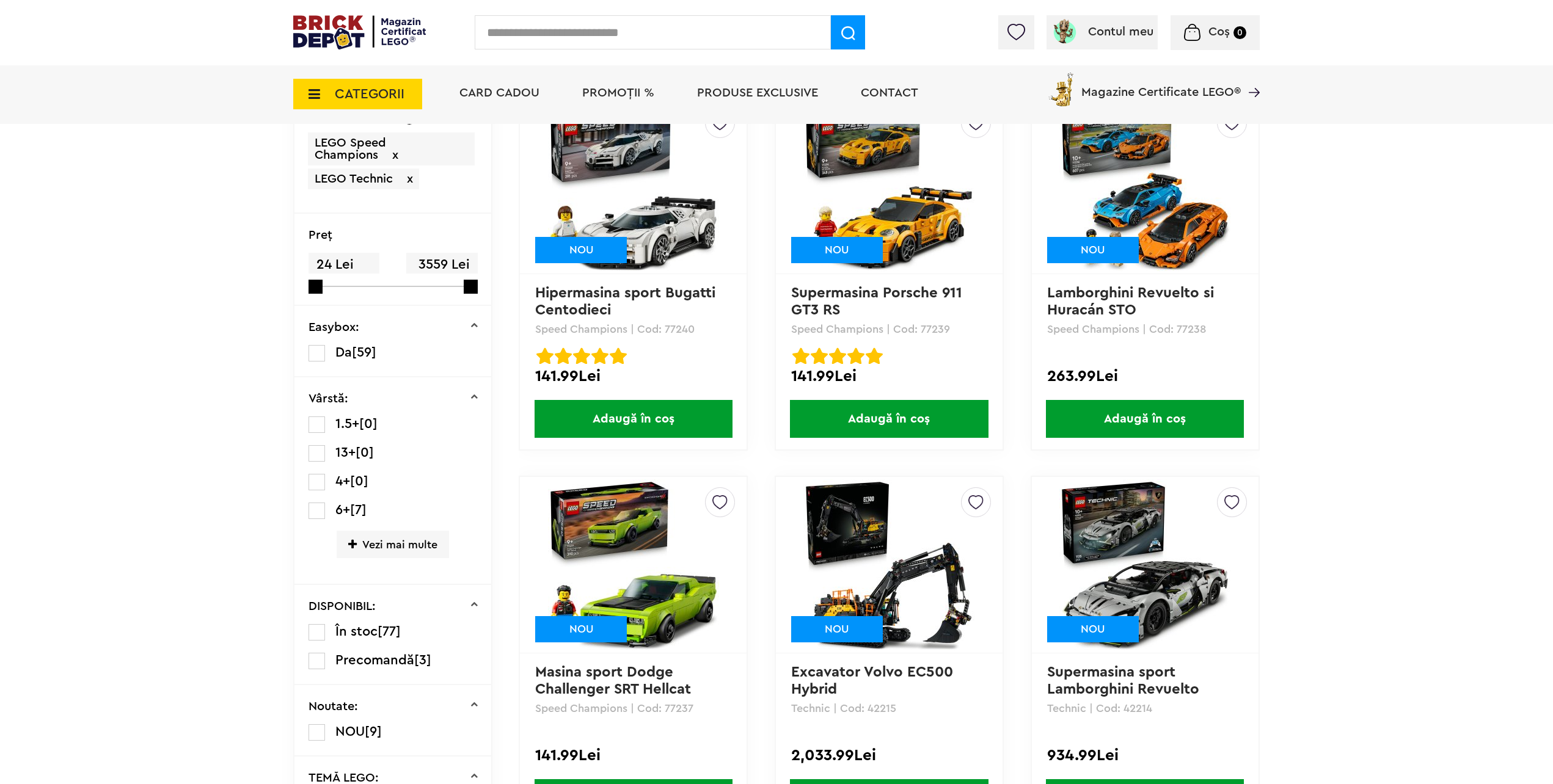
scroll to position [244, 0]
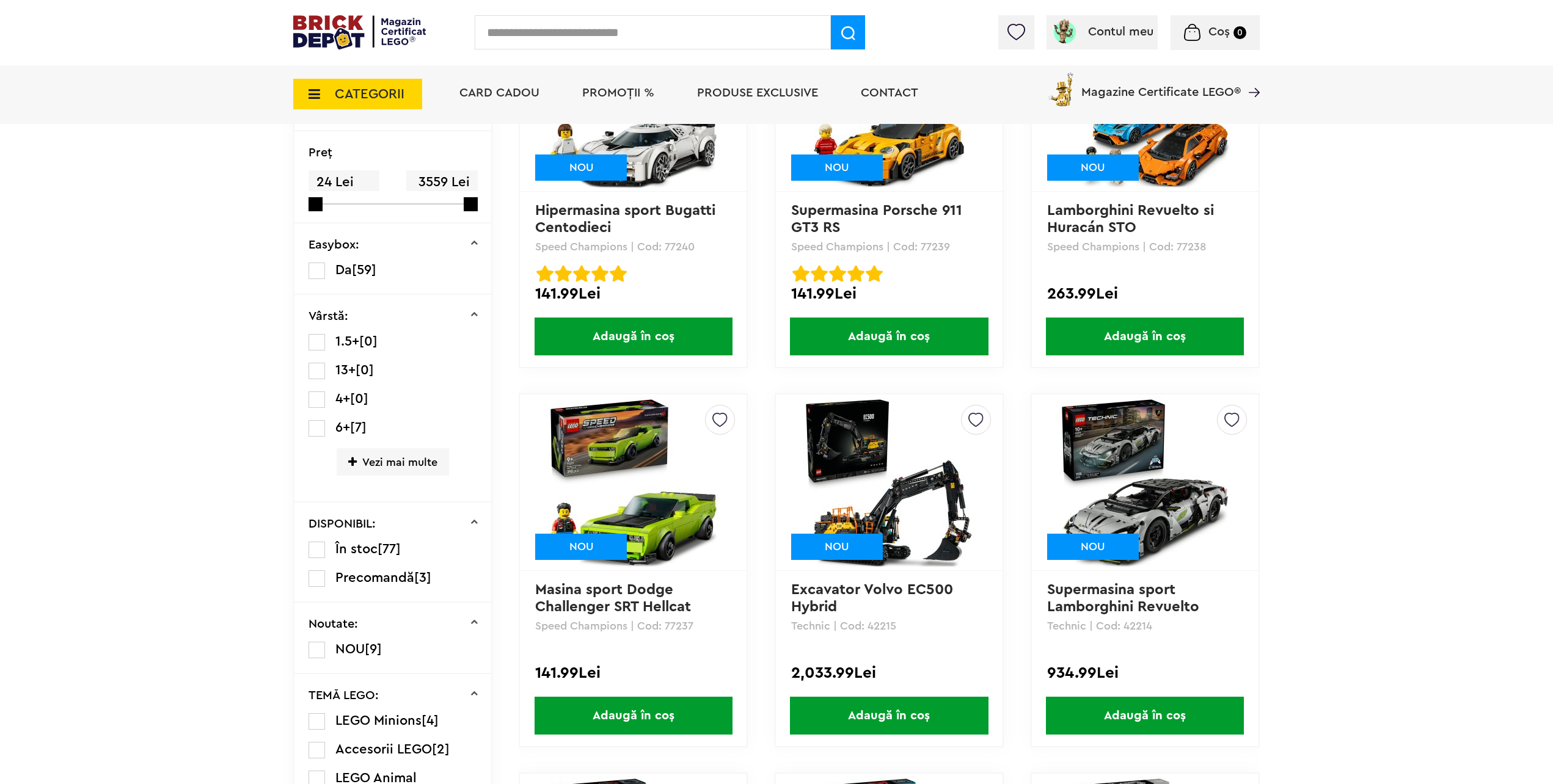
click at [667, 710] on span "Adaugă în coș" at bounding box center [633, 716] width 198 height 38
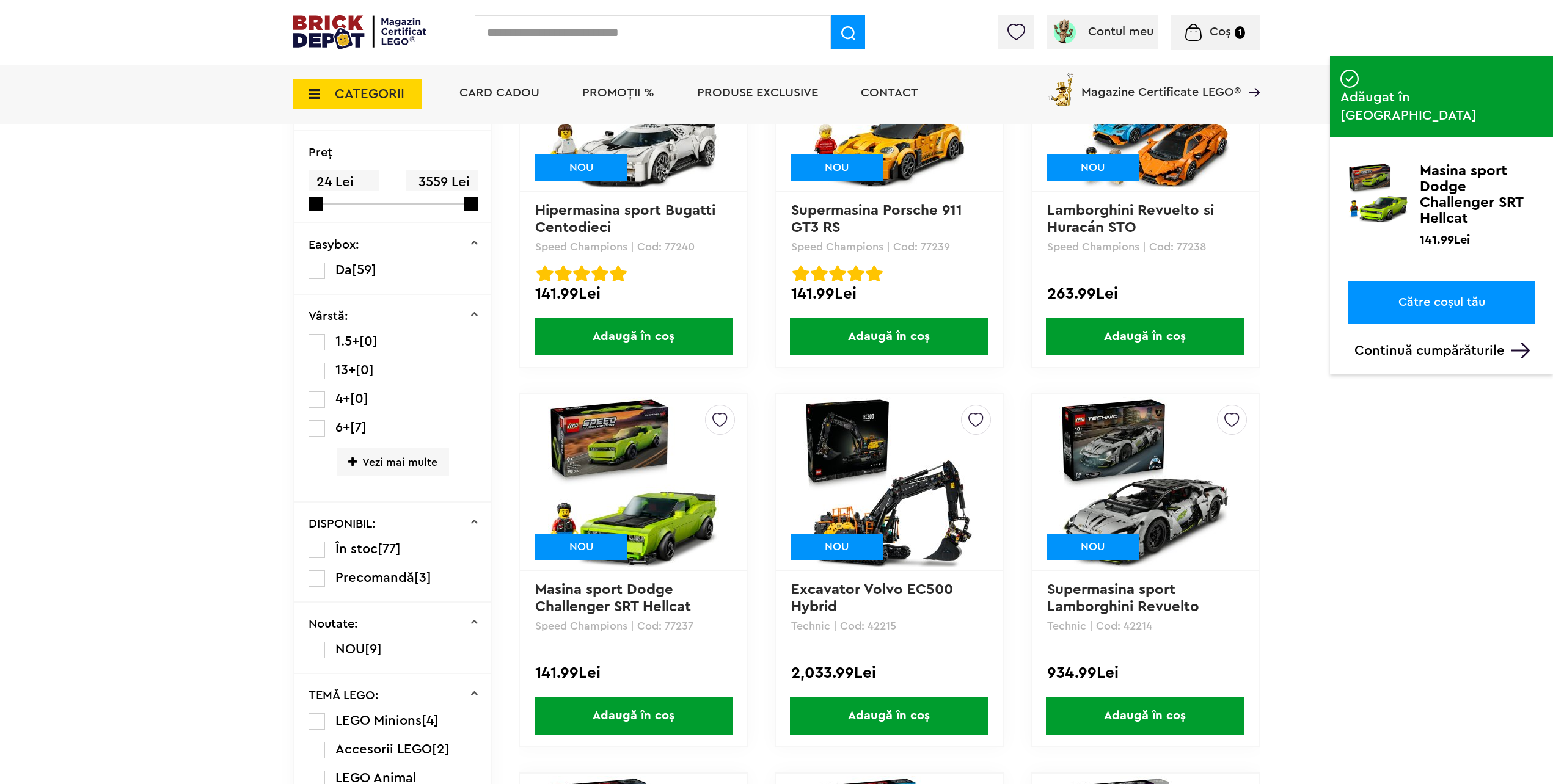
click at [907, 336] on span "Adaugă în coș" at bounding box center [889, 337] width 198 height 38
